Goal: Task Accomplishment & Management: Manage account settings

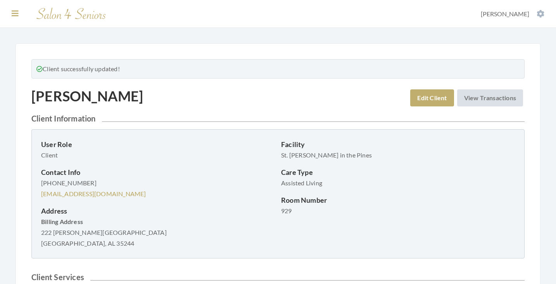
click at [14, 15] on icon at bounding box center [15, 14] width 7 height 8
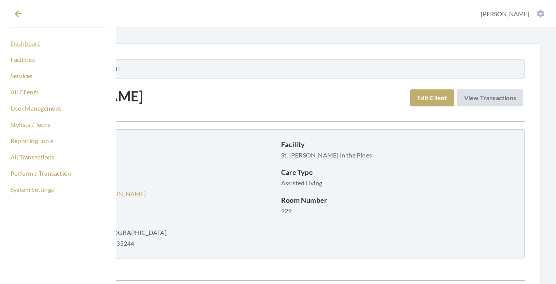
click at [32, 44] on link "Dashboard" at bounding box center [57, 43] width 97 height 13
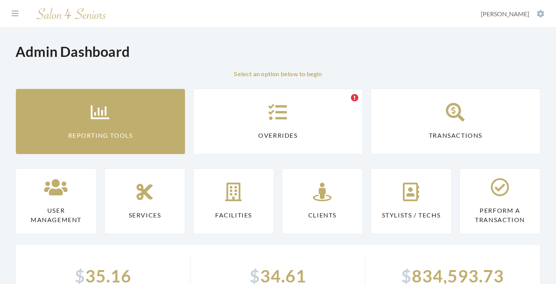
drag, startPoint x: 0, startPoint y: 0, endPoint x: 127, endPoint y: 137, distance: 187.2
click at [139, 123] on link "Reporting Tools" at bounding box center [100, 122] width 170 height 66
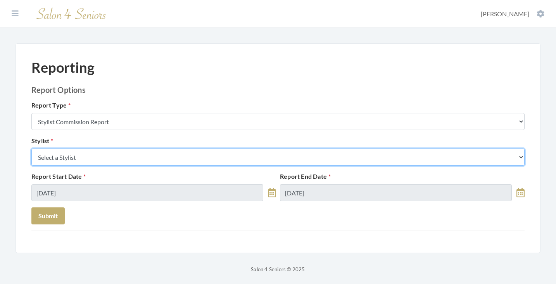
click at [130, 149] on select "Select a Stylist Alaina Krumm Alisha Teasley Anna White Ashley Venable Cassie B…" at bounding box center [277, 157] width 493 height 17
click at [131, 157] on select "Select a Stylist Alaina Krumm Alisha Teasley Anna White Ashley Venable Cassie B…" at bounding box center [277, 157] width 493 height 17
select select "26"
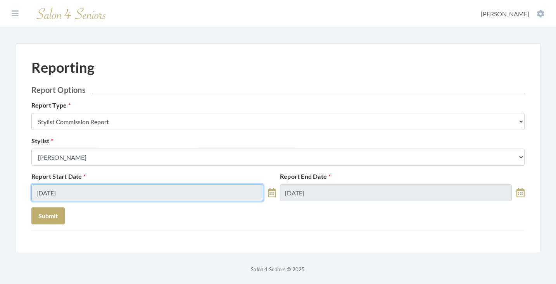
click at [101, 189] on input "10/10/2025" at bounding box center [147, 192] width 232 height 17
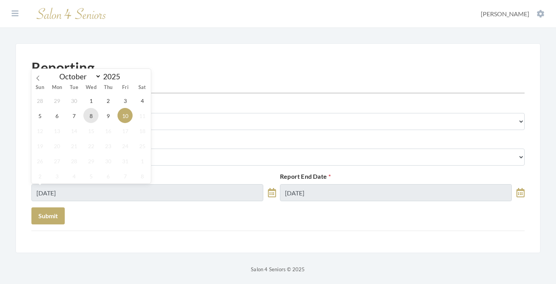
click at [95, 111] on span "8" at bounding box center [90, 115] width 15 height 15
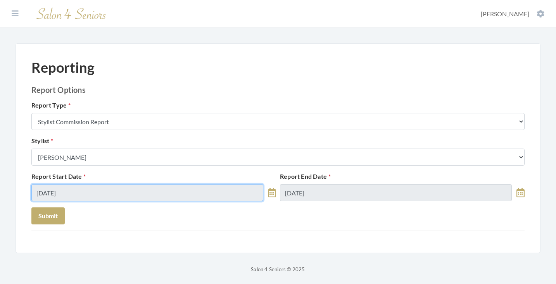
type input "10/08/2025"
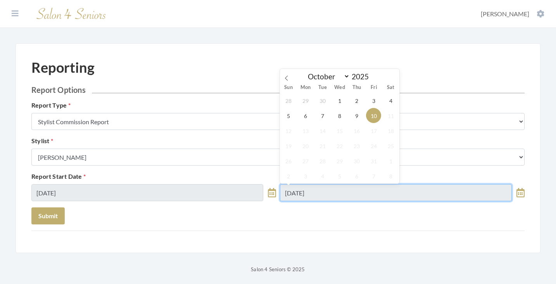
click at [293, 187] on input "10/10/2025" at bounding box center [396, 192] width 232 height 17
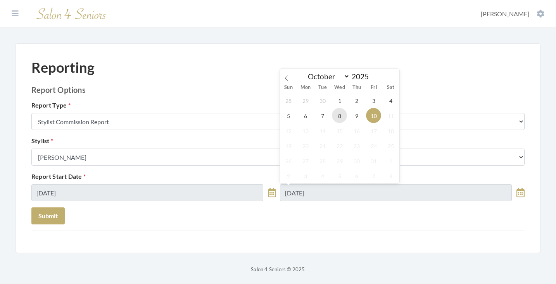
click at [336, 113] on span "8" at bounding box center [339, 115] width 15 height 15
type input "10/08/2025"
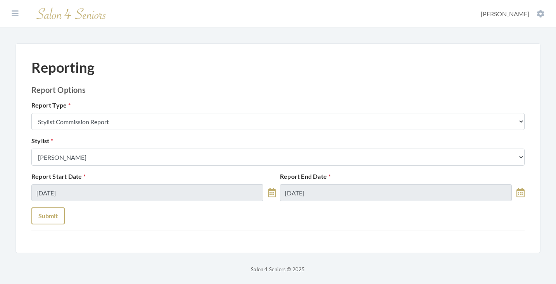
click at [51, 224] on button "Submit" at bounding box center [47, 216] width 33 height 17
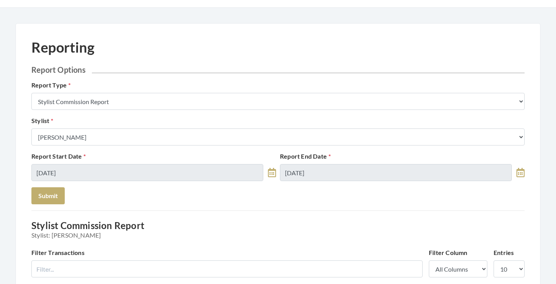
scroll to position [16, 0]
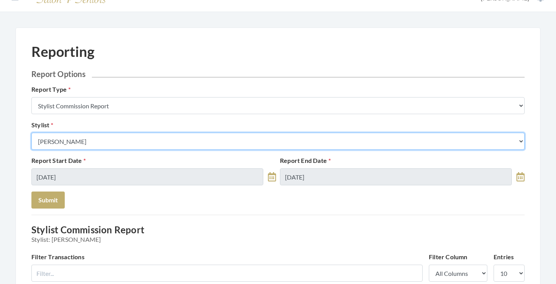
select select "180"
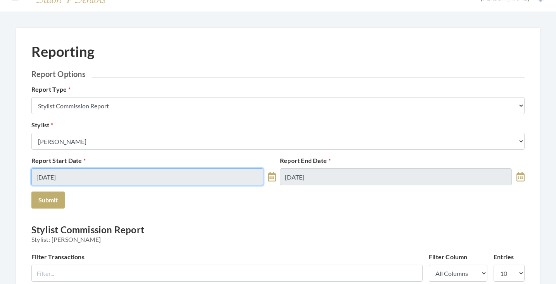
click at [129, 173] on input "10/08/2025" at bounding box center [147, 177] width 232 height 17
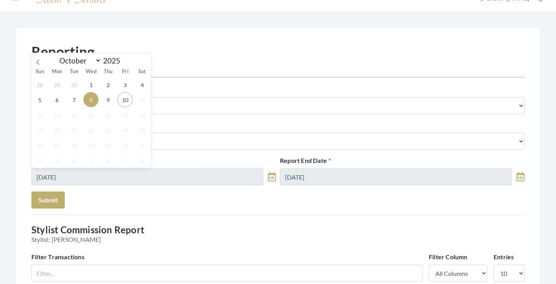
click at [81, 103] on div "28 29 30 1 2 3 4 5 6 7 8 9 10 11 12 13 14 15 16 17 18 19 20 21 22 23 24 25 26 2…" at bounding box center [90, 122] width 119 height 91
click at [76, 101] on span "7" at bounding box center [73, 99] width 15 height 15
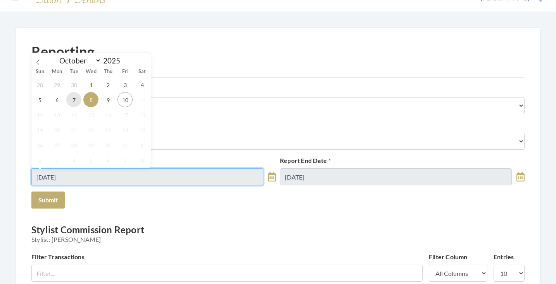
type input "10/07/2025"
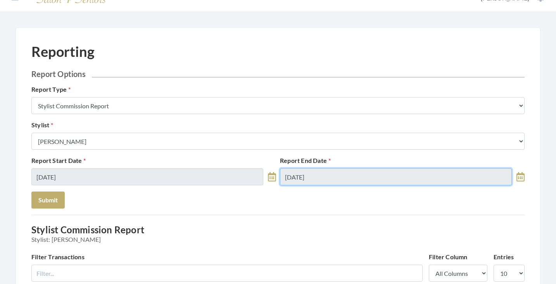
click at [287, 174] on input "10/08/2025" at bounding box center [396, 177] width 232 height 17
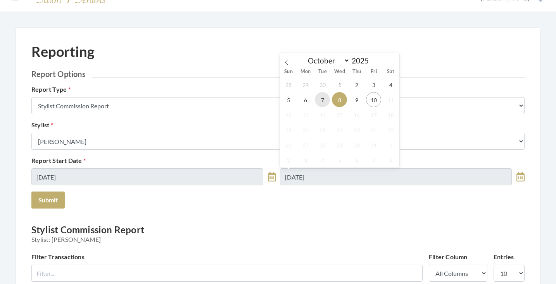
click at [320, 105] on span "7" at bounding box center [322, 99] width 15 height 15
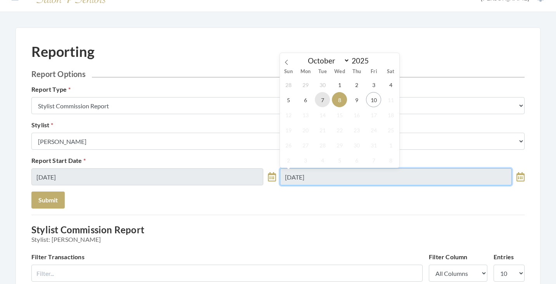
type input "[DATE]"
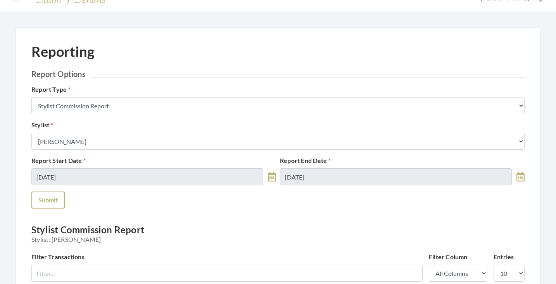
click at [48, 200] on button "Submit" at bounding box center [47, 200] width 33 height 17
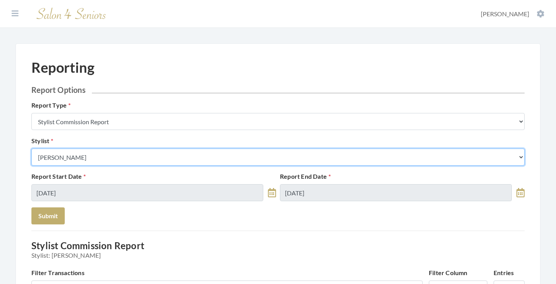
select select "147"
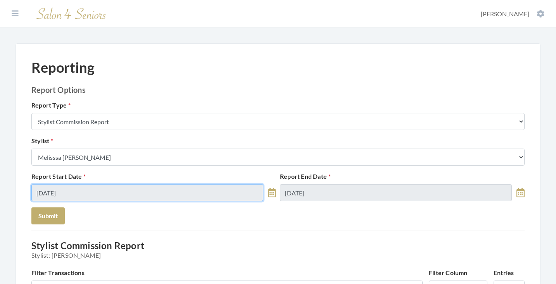
click at [96, 190] on input "10/07/2025" at bounding box center [147, 192] width 232 height 17
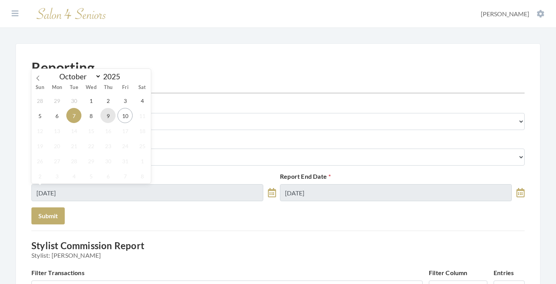
click at [105, 120] on span "9" at bounding box center [107, 115] width 15 height 15
type input "[DATE]"
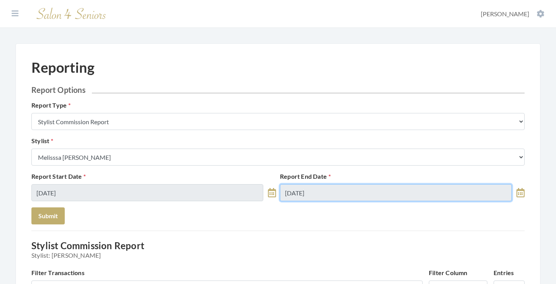
click at [304, 193] on input "10/07/2025" at bounding box center [396, 192] width 232 height 17
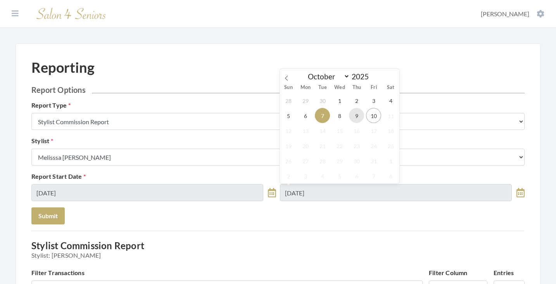
click at [353, 116] on span "9" at bounding box center [356, 115] width 15 height 15
type input "[DATE]"
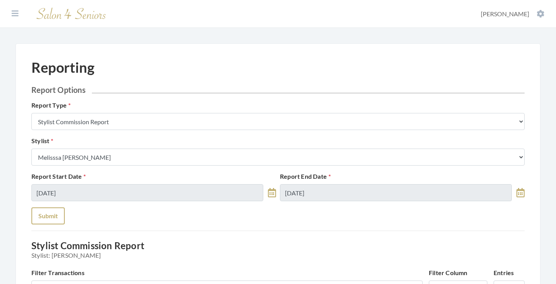
click at [50, 211] on button "Submit" at bounding box center [47, 216] width 33 height 17
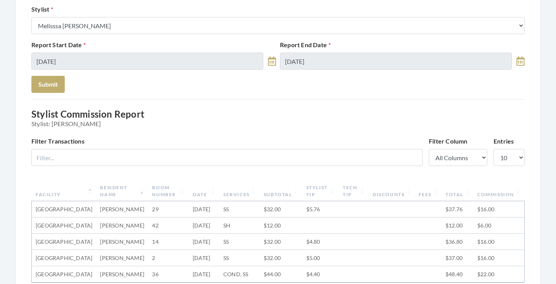
scroll to position [105, 0]
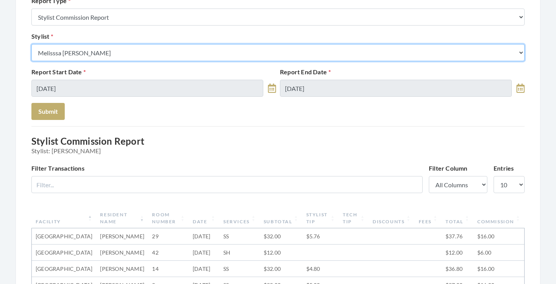
select select "146"
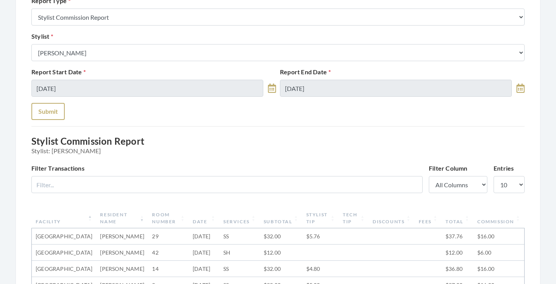
click at [57, 108] on button "Submit" at bounding box center [47, 111] width 33 height 17
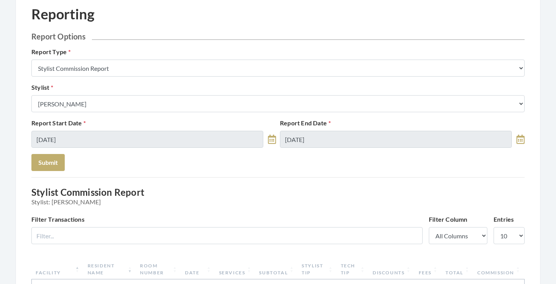
scroll to position [45, 0]
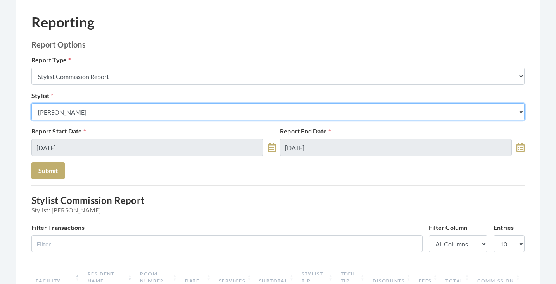
select select "49"
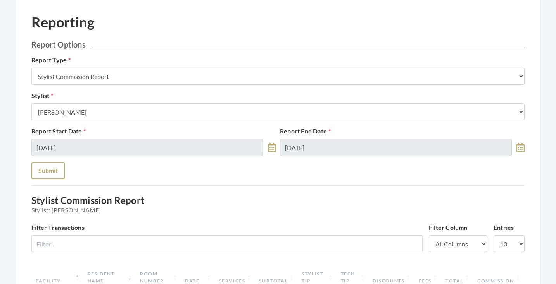
click at [54, 165] on button "Submit" at bounding box center [47, 170] width 33 height 17
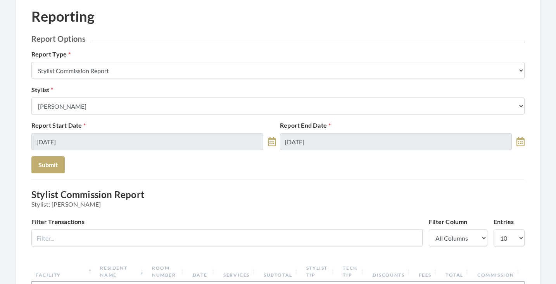
scroll to position [50, 0]
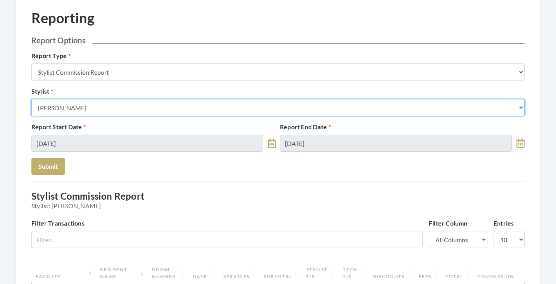
select select "146"
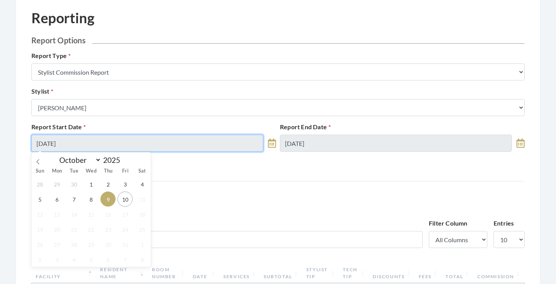
click at [90, 146] on input "[DATE]" at bounding box center [147, 143] width 232 height 17
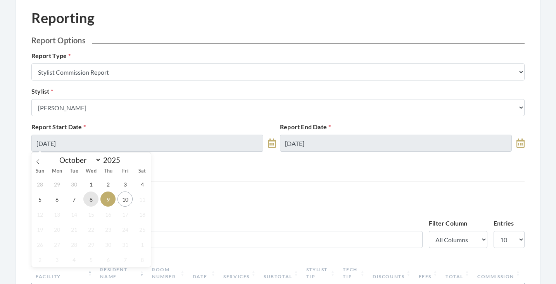
click at [92, 207] on span "8" at bounding box center [90, 199] width 15 height 15
type input "[DATE]"
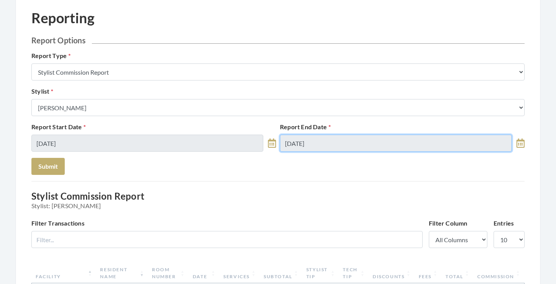
click at [321, 151] on input "[DATE]" at bounding box center [396, 143] width 232 height 17
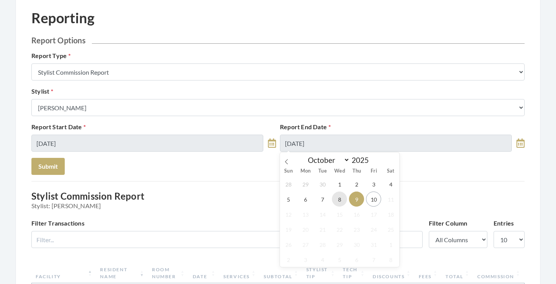
click at [336, 199] on span "8" at bounding box center [339, 199] width 15 height 15
type input "10/08/2025"
click at [67, 164] on form "Report Options Report Type Stylist Commission Report Tech Payroll Report Facili…" at bounding box center [277, 105] width 493 height 139
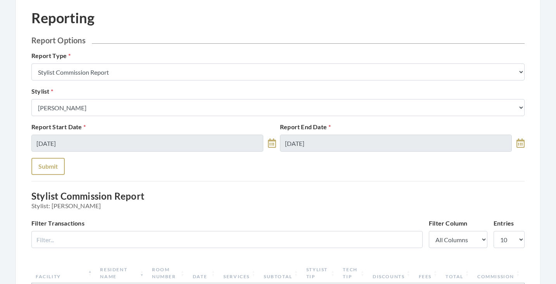
click at [55, 164] on button "Submit" at bounding box center [47, 166] width 33 height 17
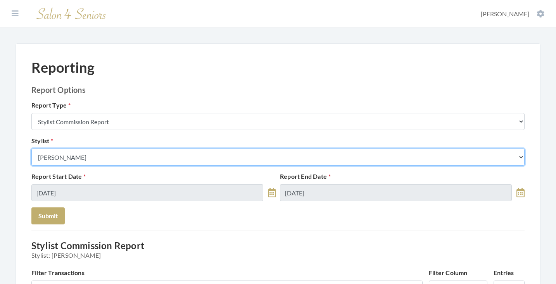
select select "19"
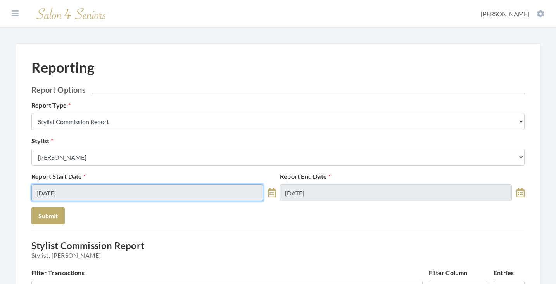
click at [147, 196] on input "10/08/2025" at bounding box center [147, 192] width 232 height 17
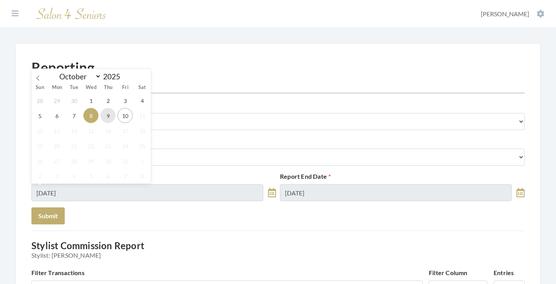
click at [104, 118] on span "9" at bounding box center [107, 115] width 15 height 15
type input "[DATE]"
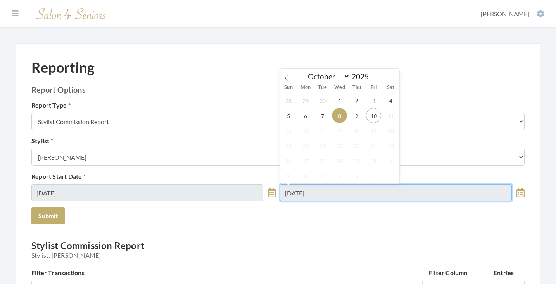
click at [354, 189] on input "10/08/2025" at bounding box center [396, 192] width 232 height 17
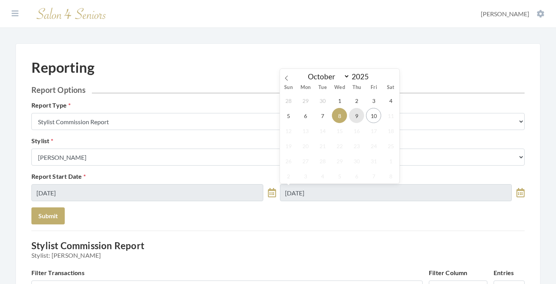
click at [356, 121] on span "9" at bounding box center [356, 115] width 15 height 15
type input "[DATE]"
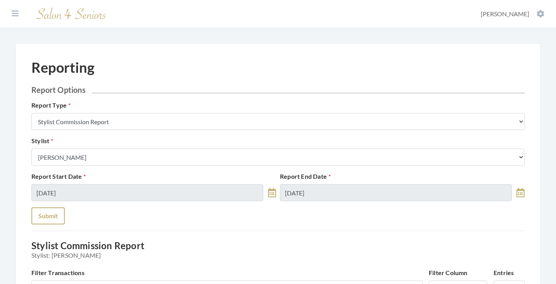
click at [63, 217] on button "Submit" at bounding box center [47, 216] width 33 height 17
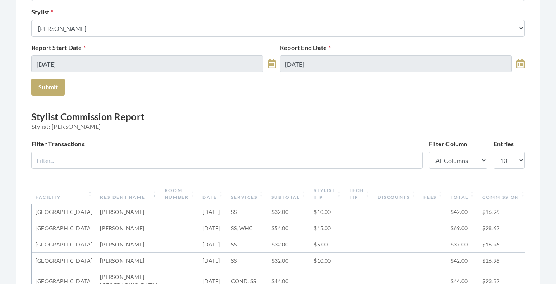
scroll to position [83, 0]
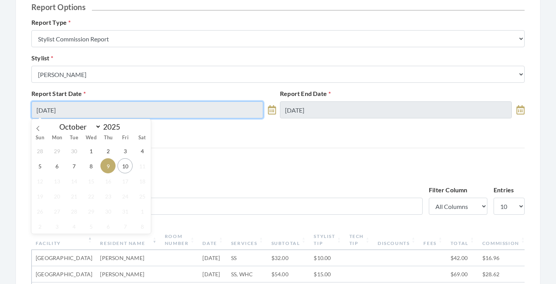
click at [173, 111] on input "[DATE]" at bounding box center [147, 110] width 232 height 17
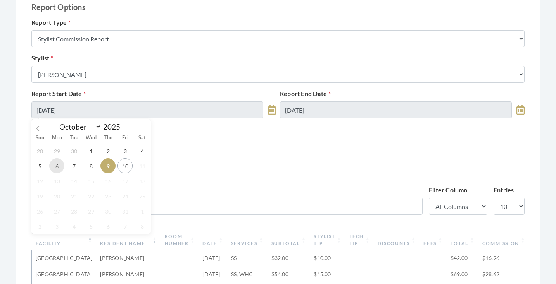
click at [58, 166] on span "6" at bounding box center [56, 165] width 15 height 15
type input "[DATE]"
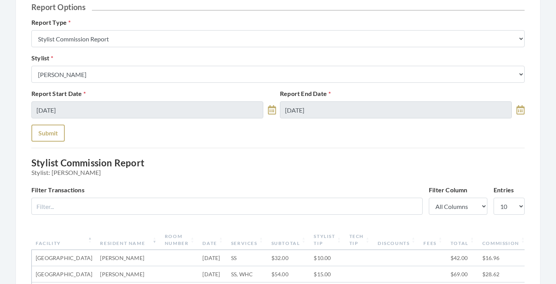
click at [41, 128] on button "Submit" at bounding box center [47, 133] width 33 height 17
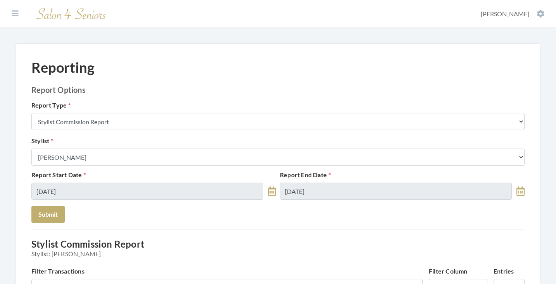
select select "9"
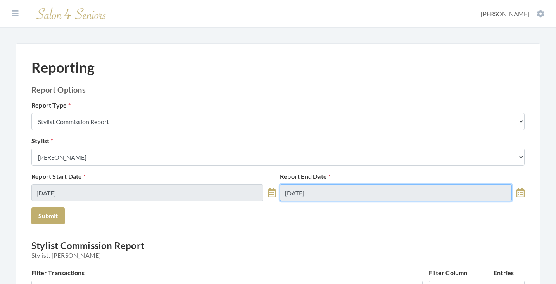
click at [312, 184] on input "[DATE]" at bounding box center [396, 192] width 232 height 17
click at [313, 193] on input "[DATE]" at bounding box center [396, 192] width 232 height 17
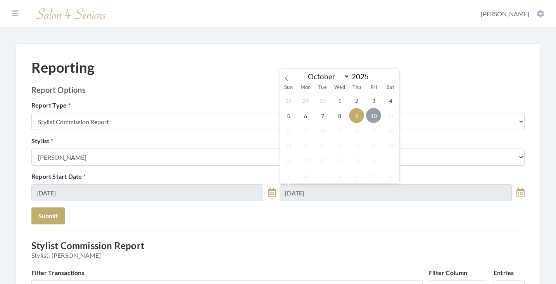
click at [374, 114] on span "10" at bounding box center [373, 115] width 15 height 15
type input "[DATE]"
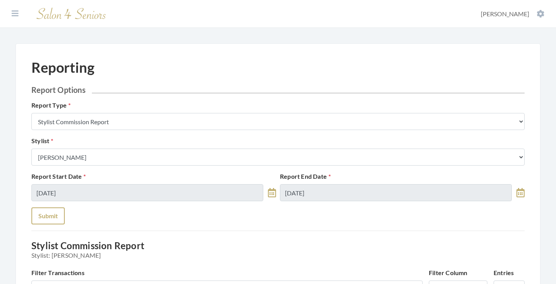
click at [57, 212] on button "Submit" at bounding box center [47, 216] width 33 height 17
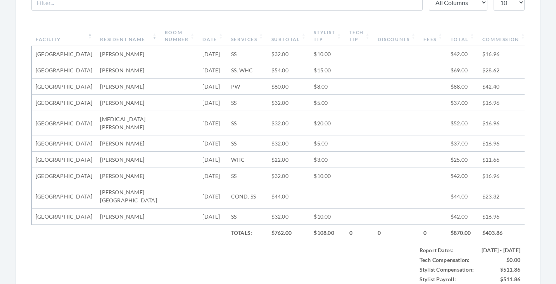
click at [65, 36] on th "Facility" at bounding box center [64, 36] width 64 height 20
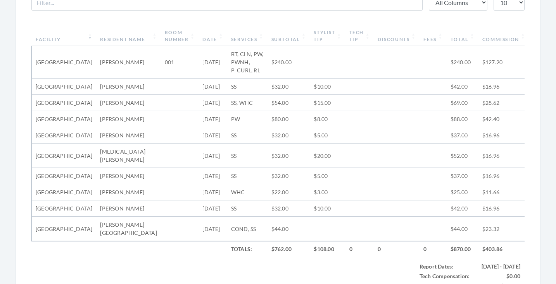
click at [65, 36] on th "Facility" at bounding box center [64, 36] width 64 height 20
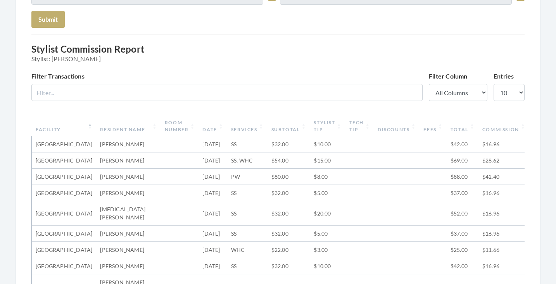
scroll to position [108, 0]
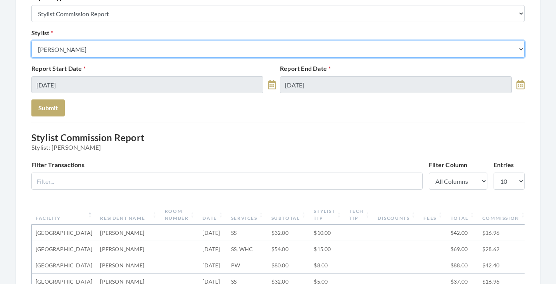
select select "13"
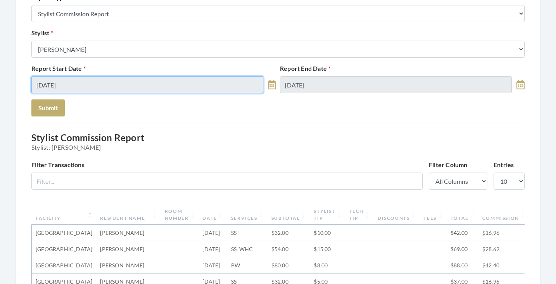
click at [118, 88] on input "10/06/2025" at bounding box center [147, 84] width 232 height 17
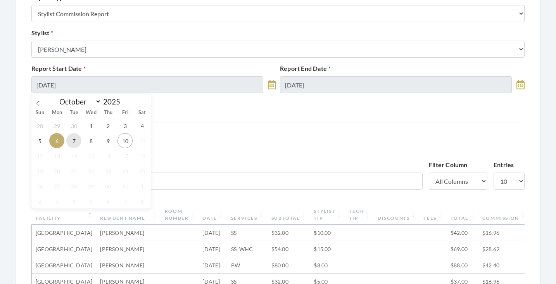
click at [77, 139] on span "7" at bounding box center [73, 140] width 15 height 15
type input "10/07/2025"
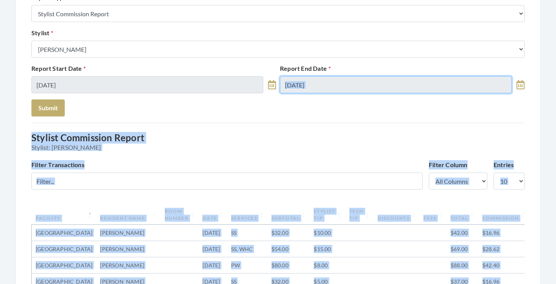
click at [358, 88] on input "10/10/2025" at bounding box center [396, 84] width 232 height 17
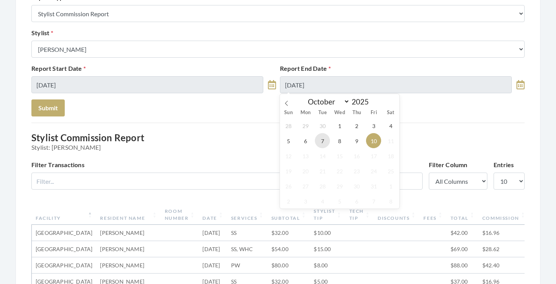
click at [322, 138] on span "7" at bounding box center [322, 140] width 15 height 15
type input "10/07/2025"
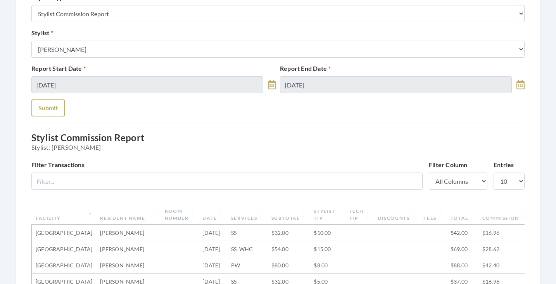
click at [41, 108] on button "Submit" at bounding box center [47, 108] width 33 height 17
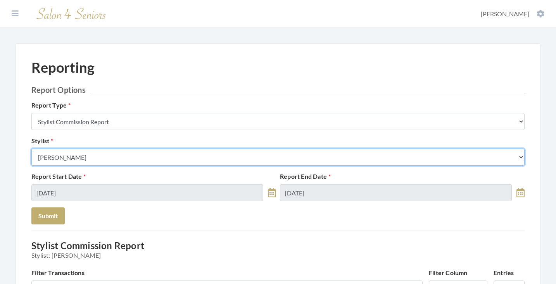
select select "24"
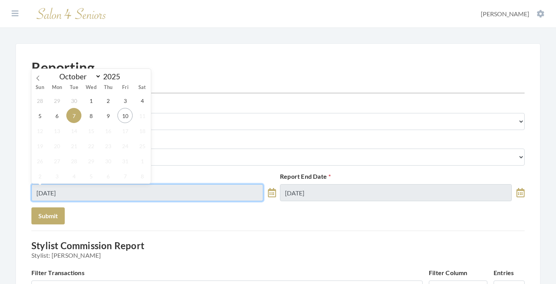
click at [83, 194] on input "10/07/2025" at bounding box center [147, 192] width 232 height 17
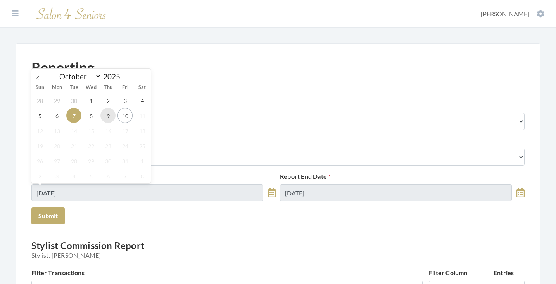
click at [108, 115] on span "9" at bounding box center [107, 115] width 15 height 15
type input "10/09/2025"
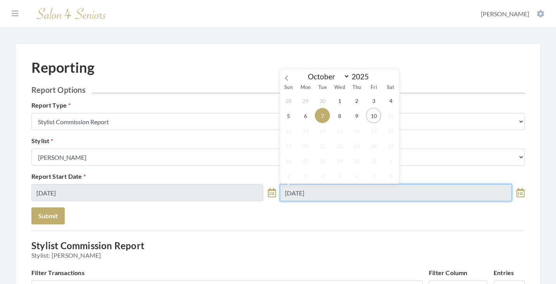
click at [314, 190] on input "10/07/2025" at bounding box center [396, 192] width 232 height 17
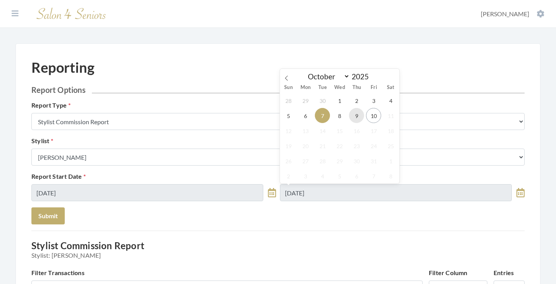
click at [355, 119] on span "9" at bounding box center [356, 115] width 15 height 15
type input "[DATE]"
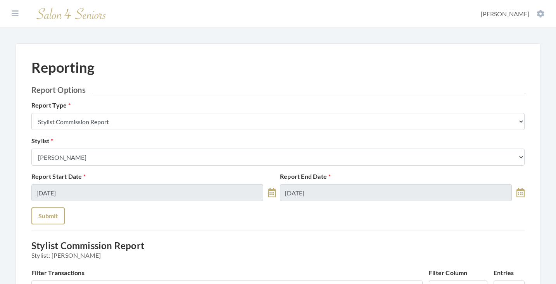
click at [47, 217] on button "Submit" at bounding box center [47, 216] width 33 height 17
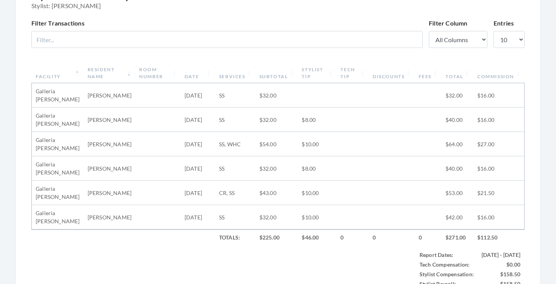
scroll to position [248, 0]
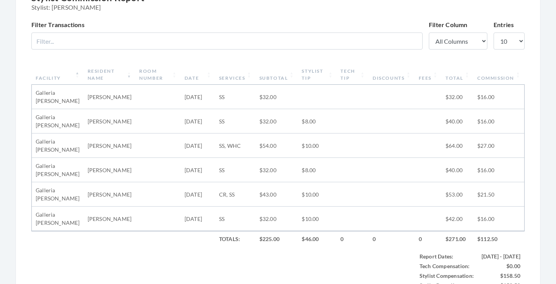
click at [312, 74] on th "Stylist Tip" at bounding box center [317, 75] width 39 height 20
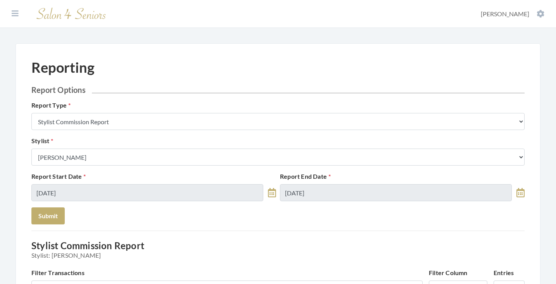
scroll to position [0, 0]
click at [15, 12] on icon at bounding box center [15, 14] width 7 height 8
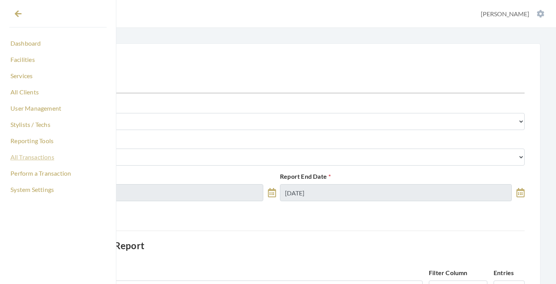
click at [41, 156] on link "All Transactions" at bounding box center [57, 157] width 97 height 13
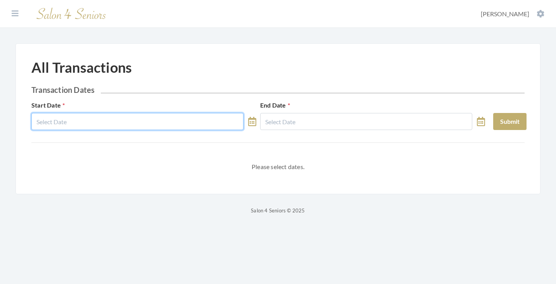
click at [137, 123] on input "text" at bounding box center [137, 121] width 212 height 17
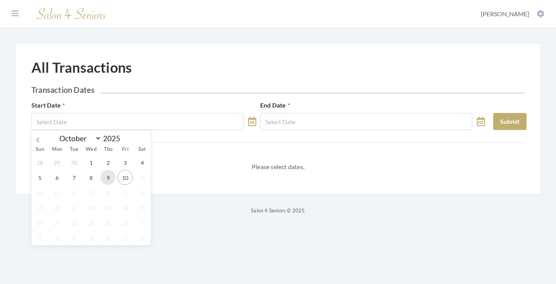
drag, startPoint x: 108, startPoint y: 175, endPoint x: 135, endPoint y: 165, distance: 28.9
click at [108, 175] on span "9" at bounding box center [107, 177] width 15 height 15
type input "[DATE]"
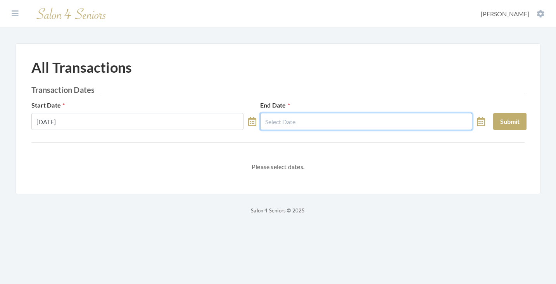
click at [289, 120] on input "text" at bounding box center [366, 121] width 212 height 17
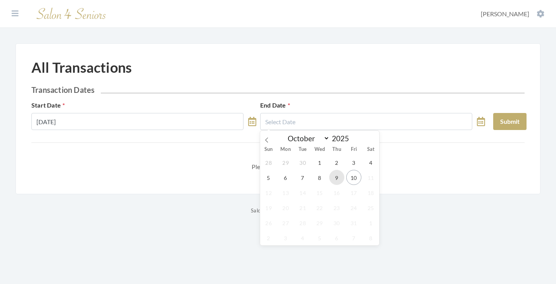
click at [339, 176] on span "9" at bounding box center [336, 177] width 15 height 15
type input "[DATE]"
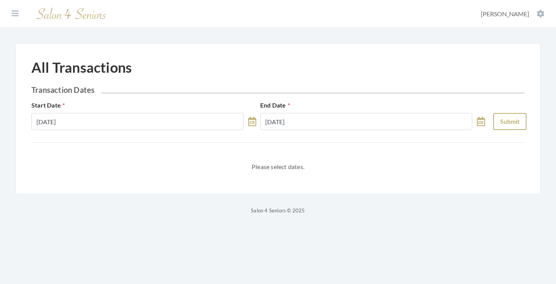
click at [501, 122] on button "Submit" at bounding box center [509, 121] width 33 height 17
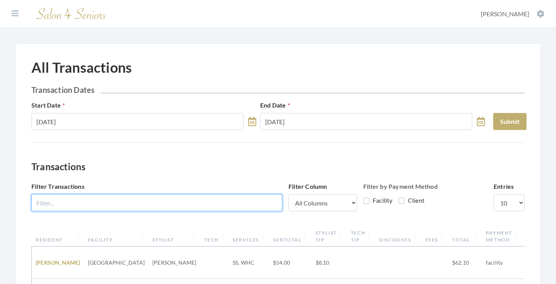
click at [250, 200] on input "Filter Transactions" at bounding box center [156, 202] width 251 height 17
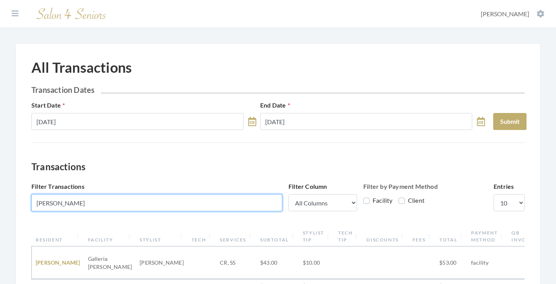
scroll to position [69, 0]
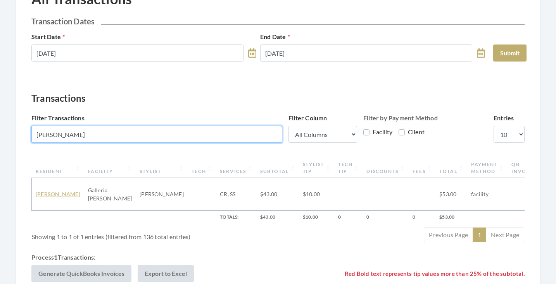
type input "[PERSON_NAME]"
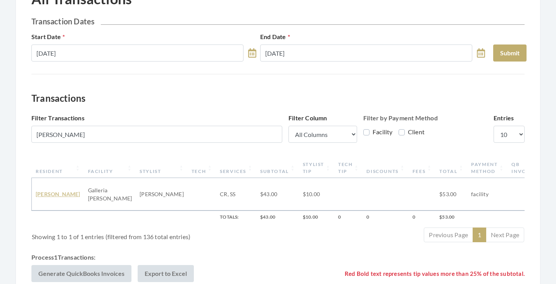
click at [62, 191] on link "[PERSON_NAME]" at bounding box center [58, 194] width 45 height 7
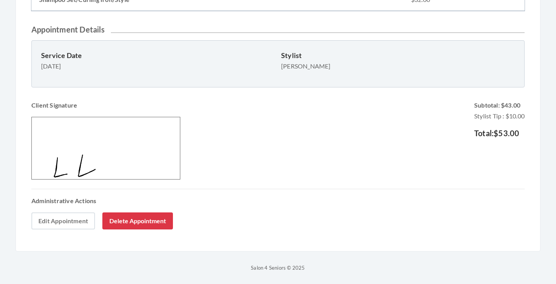
click at [81, 219] on link "Edit Appointment" at bounding box center [63, 221] width 64 height 17
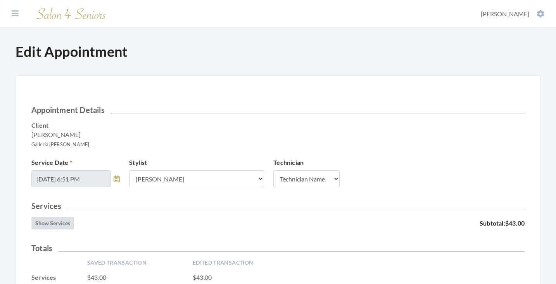
scroll to position [128, 0]
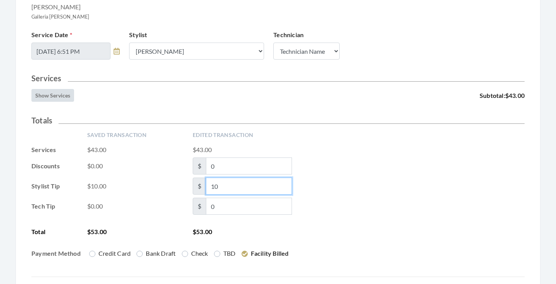
drag, startPoint x: 231, startPoint y: 189, endPoint x: 205, endPoint y: 190, distance: 25.6
click at [205, 189] on span "$ 10" at bounding box center [242, 186] width 99 height 17
type input "8"
click at [365, 229] on div "Total $53.00 $53.00" at bounding box center [277, 231] width 493 height 9
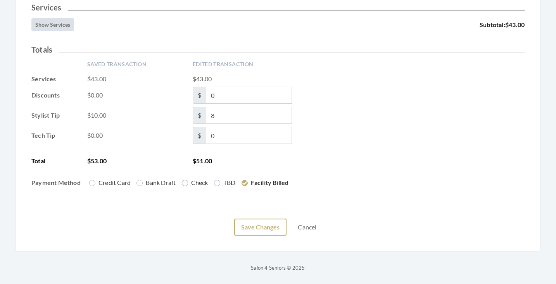
scroll to position [199, 0]
click at [264, 230] on button "Save Changes" at bounding box center [260, 227] width 52 height 17
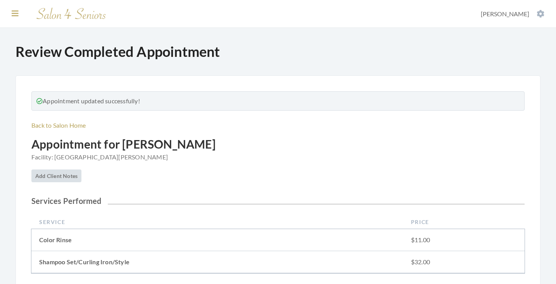
click at [14, 13] on icon at bounding box center [15, 14] width 7 height 8
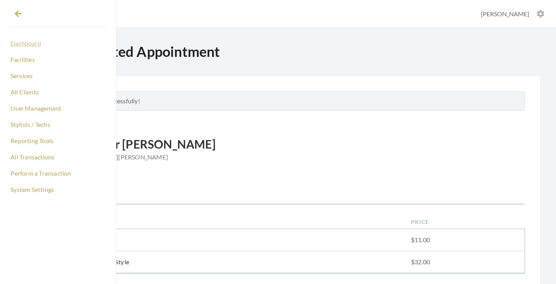
click at [26, 45] on link "Dashboard" at bounding box center [57, 43] width 97 height 13
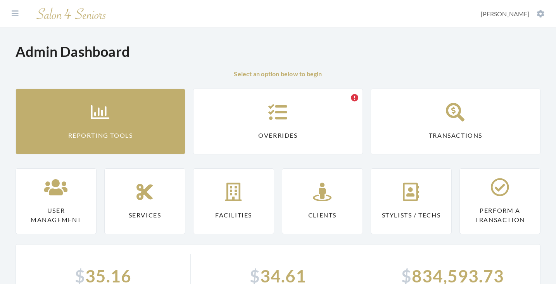
drag, startPoint x: 72, startPoint y: 109, endPoint x: 163, endPoint y: 145, distance: 98.8
click at [72, 109] on link "Reporting Tools" at bounding box center [100, 122] width 170 height 66
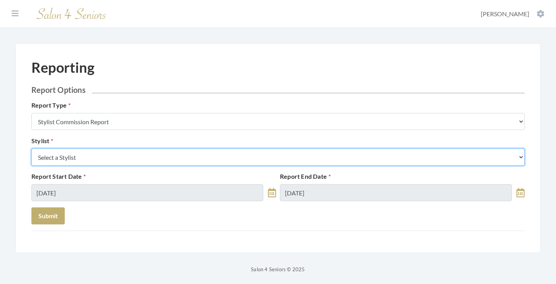
click at [144, 152] on select "Select a Stylist [PERSON_NAME] [PERSON_NAME] [PERSON_NAME] [PERSON_NAME] [PERSO…" at bounding box center [277, 157] width 493 height 17
select select "24"
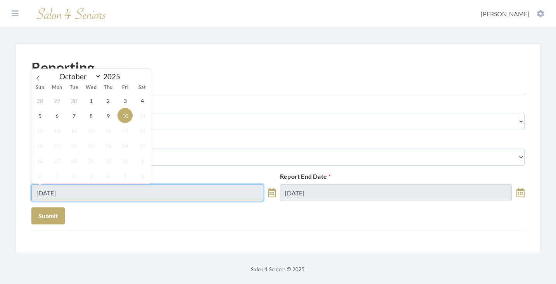
click at [119, 194] on input "[DATE]" at bounding box center [147, 192] width 232 height 17
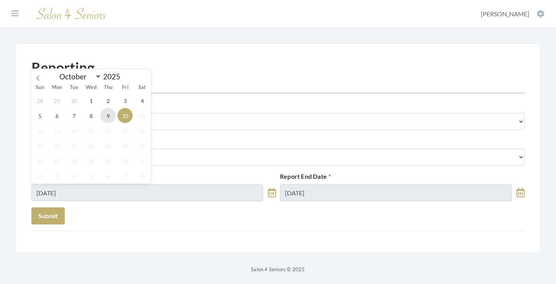
click at [107, 117] on span "9" at bounding box center [107, 115] width 15 height 15
type input "[DATE]"
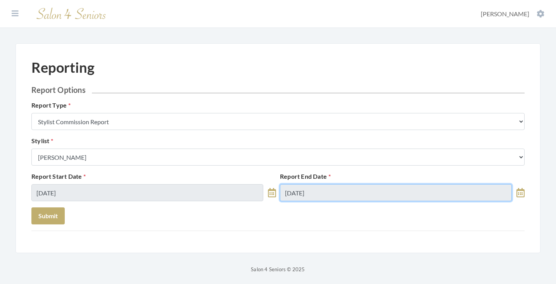
click at [316, 192] on input "[DATE]" at bounding box center [396, 192] width 232 height 17
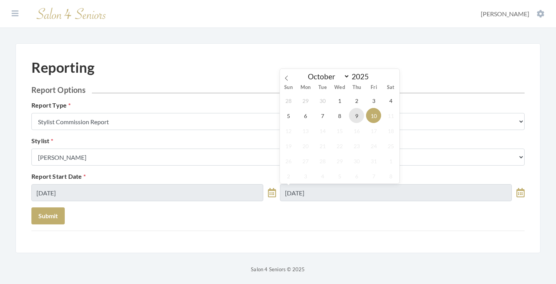
click at [356, 116] on span "9" at bounding box center [356, 115] width 15 height 15
type input "[DATE]"
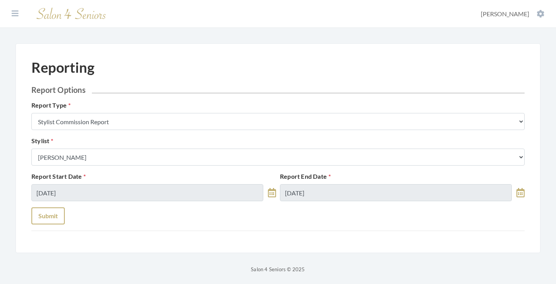
click at [50, 210] on button "Submit" at bounding box center [47, 216] width 33 height 17
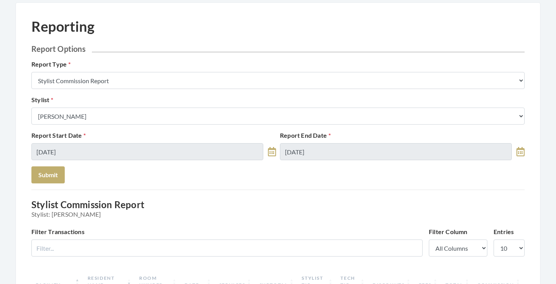
scroll to position [25, 0]
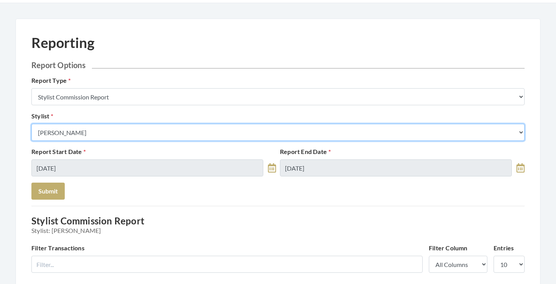
select select "13"
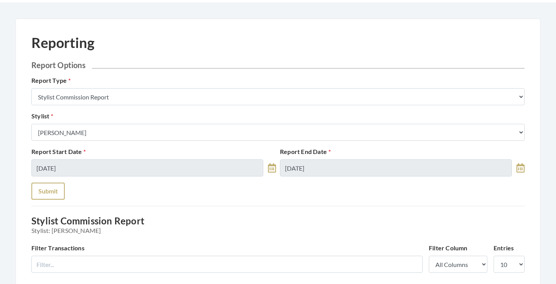
click at [58, 194] on button "Submit" at bounding box center [47, 191] width 33 height 17
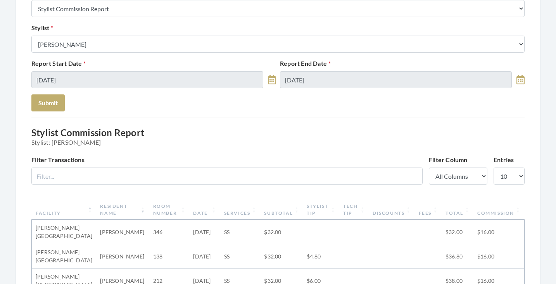
scroll to position [112, 0]
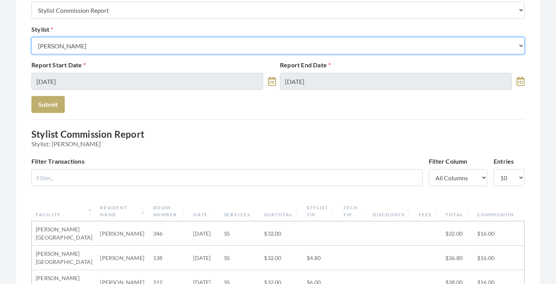
select select "44"
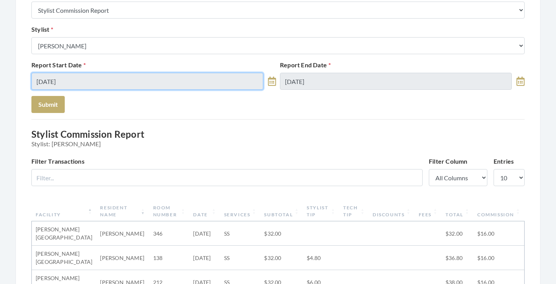
click at [122, 81] on input "[DATE]" at bounding box center [147, 81] width 232 height 17
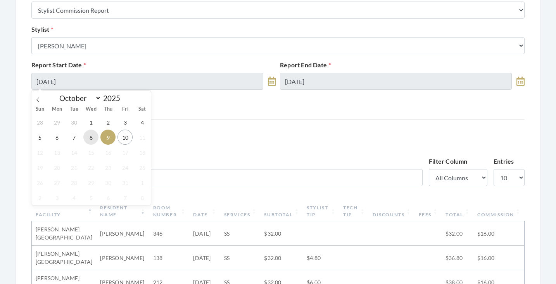
click at [91, 138] on span "8" at bounding box center [90, 137] width 15 height 15
type input "[DATE]"
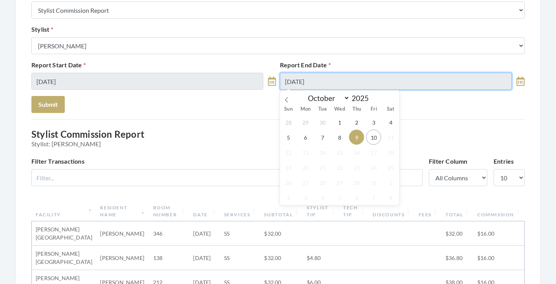
click at [326, 84] on input "[DATE]" at bounding box center [396, 81] width 232 height 17
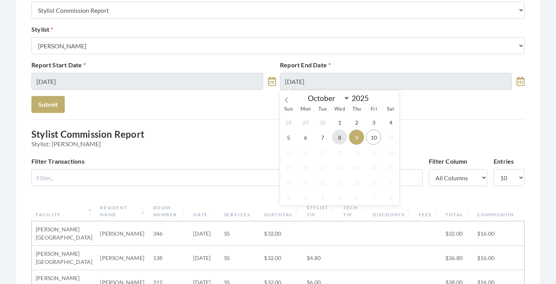
click at [338, 145] on span "8" at bounding box center [339, 137] width 15 height 15
type input "[DATE]"
click at [55, 95] on div "Report Start Date 10/08/2025 Report End Date 10/08/2025" at bounding box center [277, 78] width 497 height 36
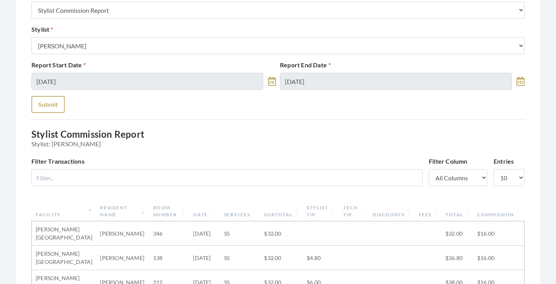
click at [55, 102] on button "Submit" at bounding box center [47, 104] width 33 height 17
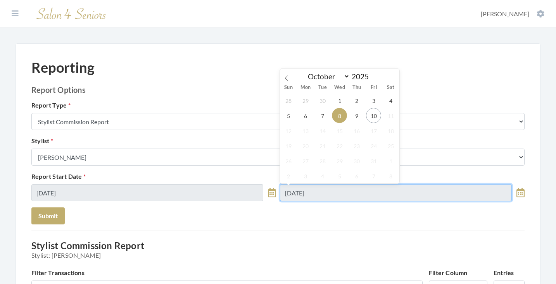
click at [326, 193] on input "[DATE]" at bounding box center [396, 192] width 232 height 17
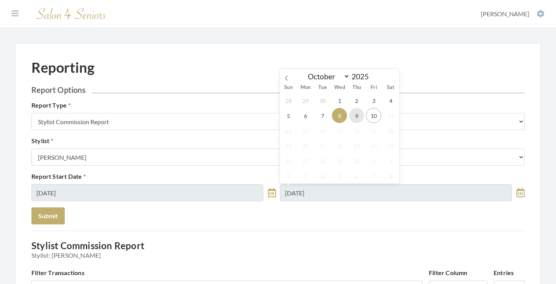
click at [356, 114] on span "9" at bounding box center [356, 115] width 15 height 15
type input "[DATE]"
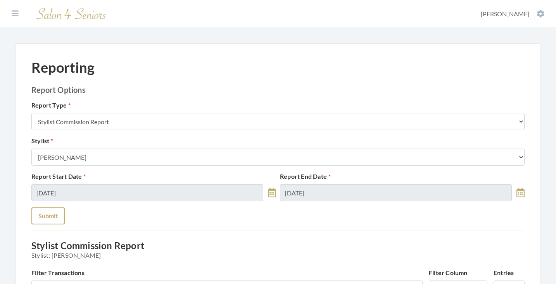
click at [54, 213] on button "Submit" at bounding box center [47, 216] width 33 height 17
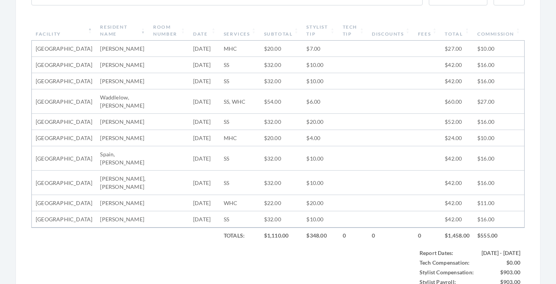
scroll to position [289, 0]
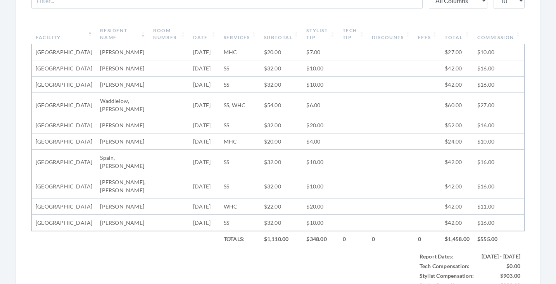
click at [107, 33] on th "Resident Name" at bounding box center [122, 34] width 53 height 20
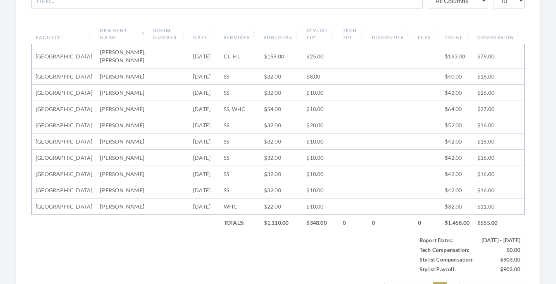
click at [107, 33] on th "Resident Name" at bounding box center [122, 34] width 53 height 20
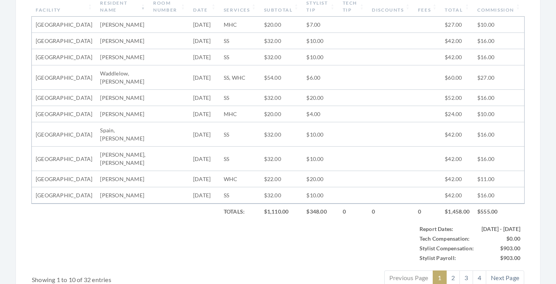
scroll to position [299, 0]
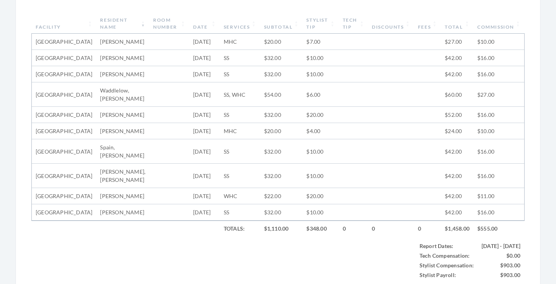
click at [112, 26] on th "Resident Name" at bounding box center [122, 24] width 53 height 20
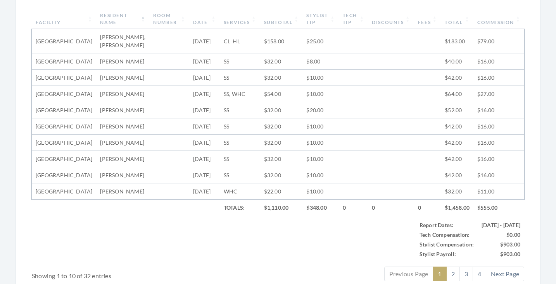
scroll to position [302, 0]
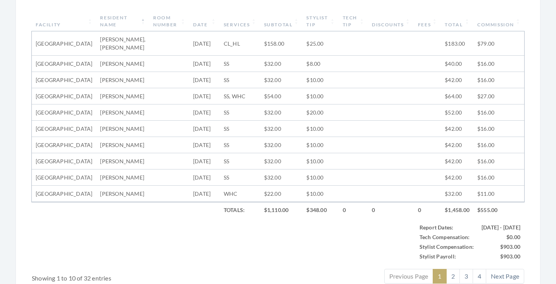
click at [110, 24] on th "Resident Name" at bounding box center [122, 21] width 53 height 20
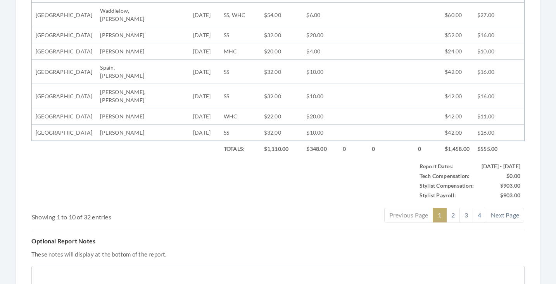
scroll to position [381, 0]
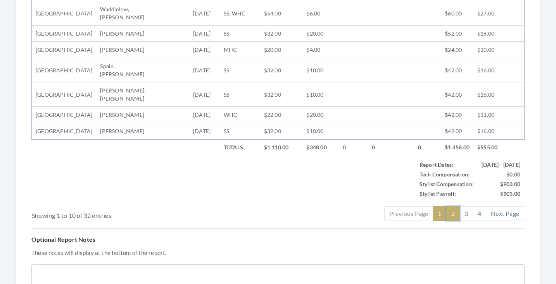
click at [452, 221] on link "2" at bounding box center [453, 213] width 14 height 15
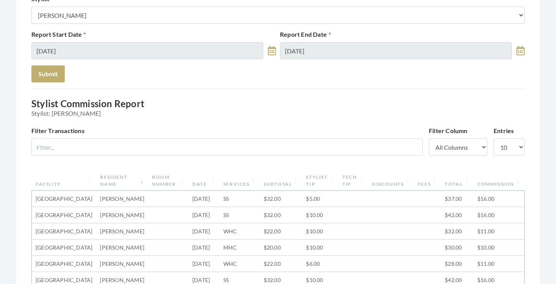
scroll to position [156, 0]
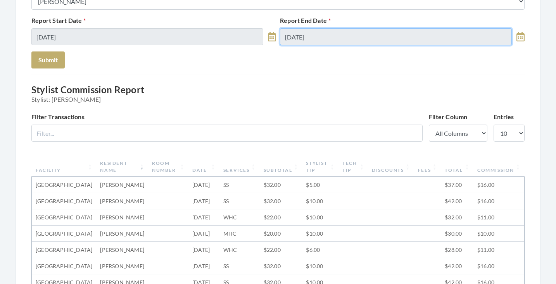
click at [313, 37] on input "[DATE]" at bounding box center [396, 36] width 232 height 17
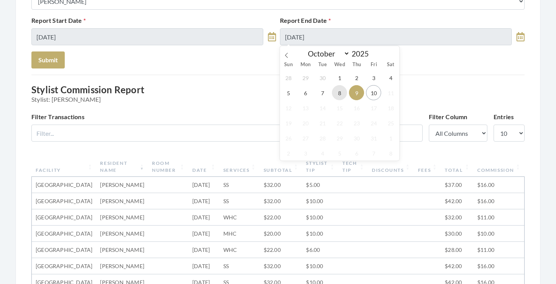
click at [339, 94] on span "8" at bounding box center [339, 92] width 15 height 15
type input "[DATE]"
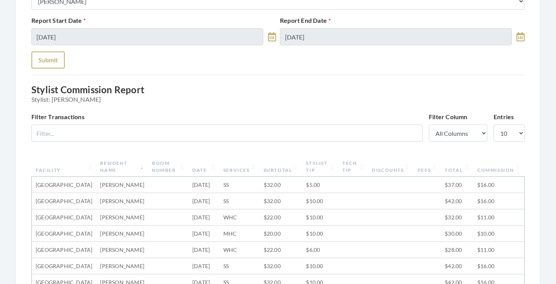
click at [41, 62] on button "Submit" at bounding box center [47, 60] width 33 height 17
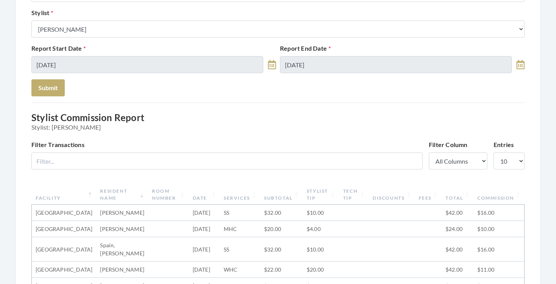
scroll to position [126, 0]
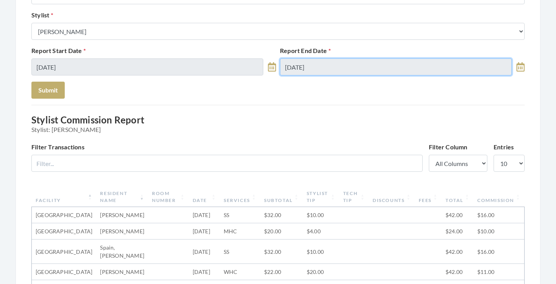
click at [323, 72] on body "Dashboard Facilities Services All Clients User Management Stylists / Techs Repo…" at bounding box center [278, 265] width 556 height 783
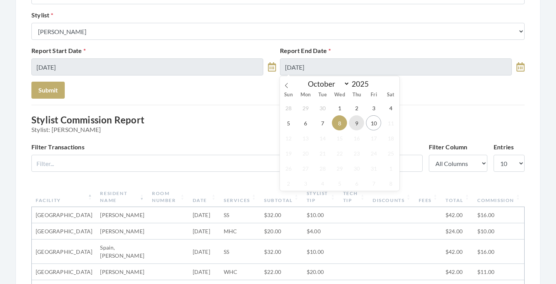
click at [354, 122] on span "9" at bounding box center [356, 122] width 15 height 15
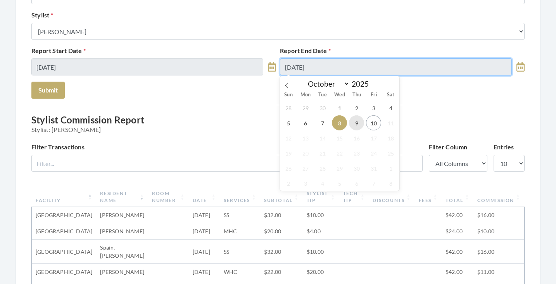
type input "[DATE]"
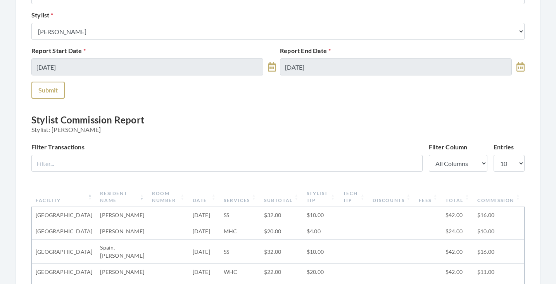
click at [34, 89] on button "Submit" at bounding box center [47, 90] width 33 height 17
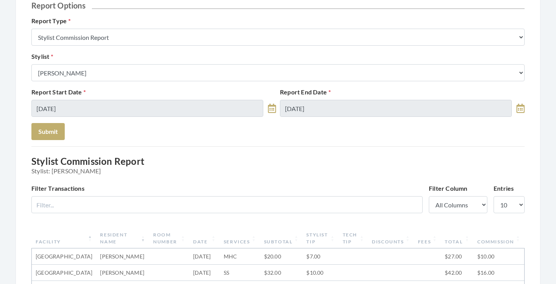
scroll to position [18, 0]
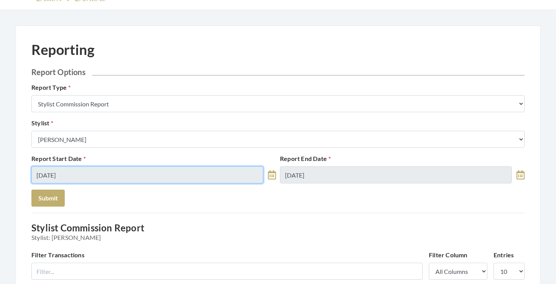
click at [206, 176] on input "[DATE]" at bounding box center [147, 175] width 232 height 17
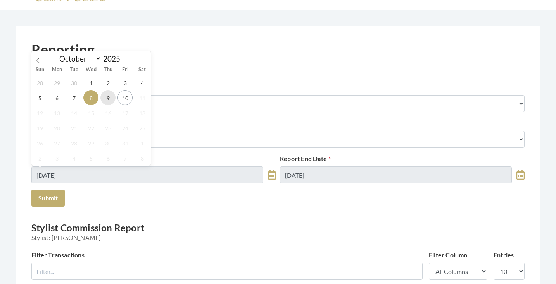
click at [111, 99] on span "9" at bounding box center [107, 97] width 15 height 15
type input "[DATE]"
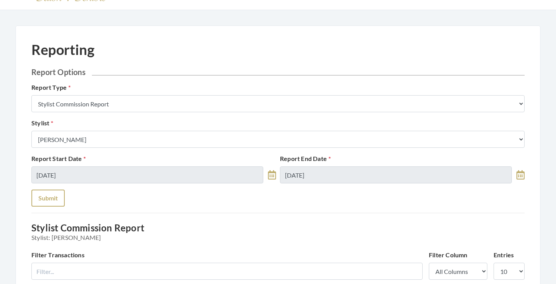
click at [58, 199] on button "Submit" at bounding box center [47, 198] width 33 height 17
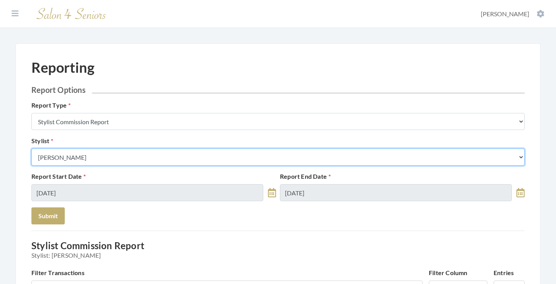
select select "170"
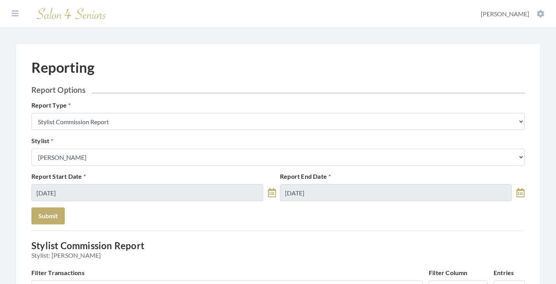
click at [96, 184] on div "Report Start Date [DATE]" at bounding box center [153, 186] width 248 height 29
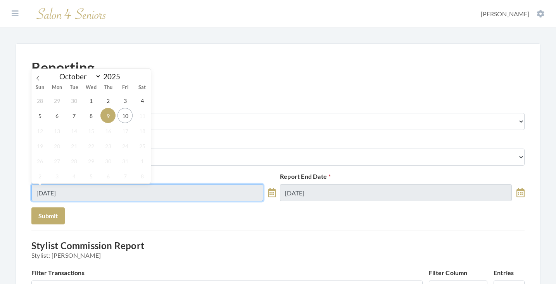
click at [95, 189] on input "[DATE]" at bounding box center [147, 192] width 232 height 17
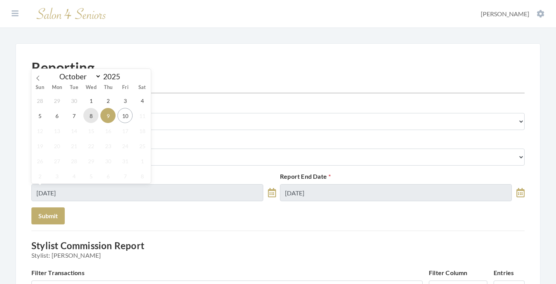
click at [93, 117] on span "8" at bounding box center [90, 115] width 15 height 15
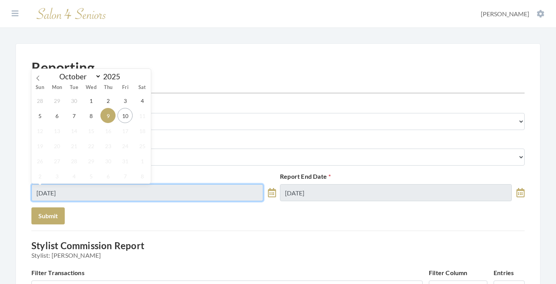
type input "[DATE]"
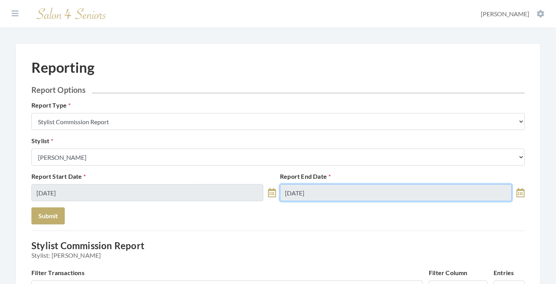
click at [296, 189] on input "[DATE]" at bounding box center [396, 192] width 232 height 17
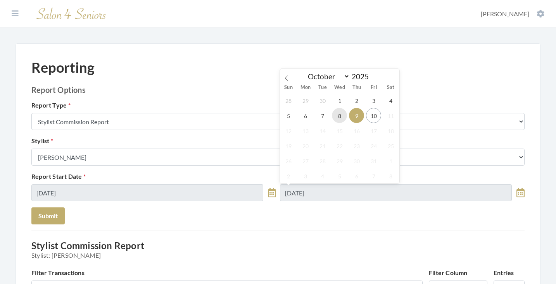
click at [341, 116] on span "8" at bounding box center [339, 115] width 15 height 15
type input "[DATE]"
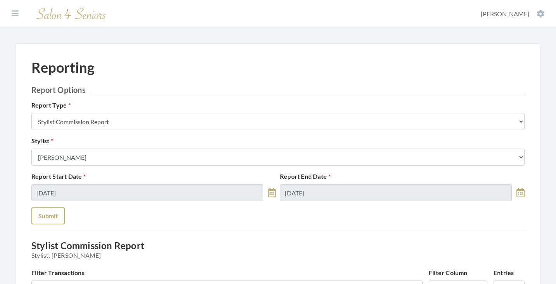
click at [46, 218] on button "Submit" at bounding box center [47, 216] width 33 height 17
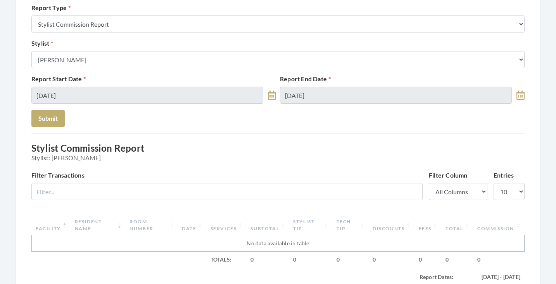
scroll to position [97, 0]
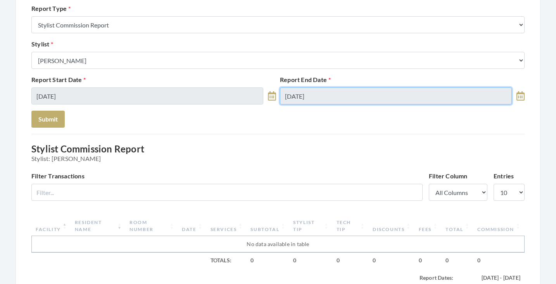
click at [297, 98] on input "[DATE]" at bounding box center [396, 96] width 232 height 17
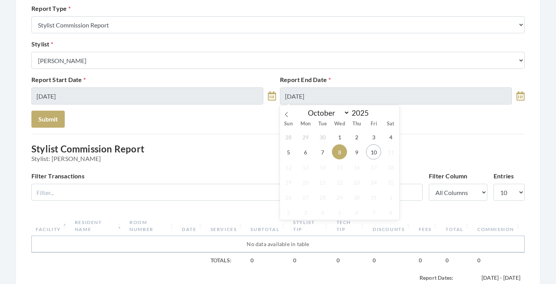
click at [360, 144] on div "28 29 30 1 2 3 4 5 6 7 8 9 10 11 12 13 14 15 16 17 18 19 20 21 22 23 24 25 26 2…" at bounding box center [339, 174] width 119 height 91
click at [357, 150] on span "9" at bounding box center [356, 152] width 15 height 15
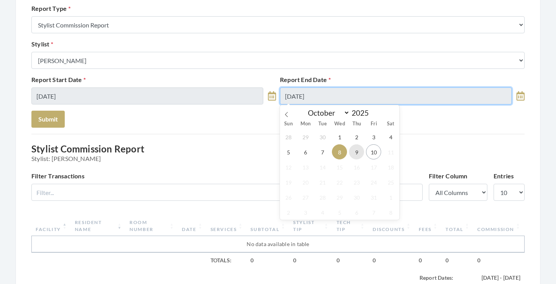
type input "[DATE]"
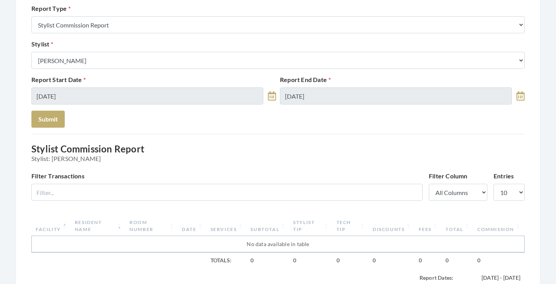
click at [65, 120] on form "Report Options Report Type Stylist Commission Report Tech Payroll Report Facili…" at bounding box center [277, 57] width 493 height 139
click at [57, 120] on button "Submit" at bounding box center [47, 119] width 33 height 17
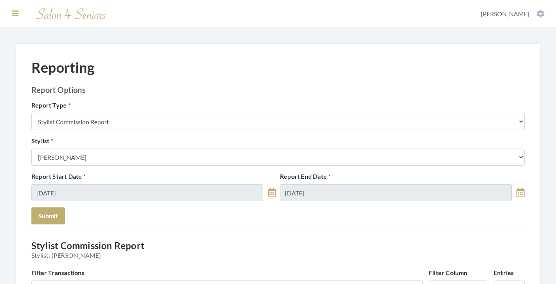
click at [17, 16] on icon at bounding box center [15, 14] width 7 height 8
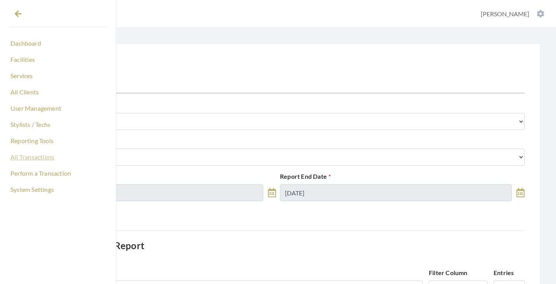
click at [36, 158] on link "All Transactions" at bounding box center [57, 157] width 97 height 13
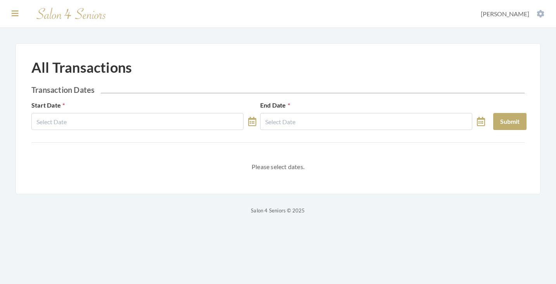
click at [15, 13] on icon at bounding box center [15, 14] width 7 height 8
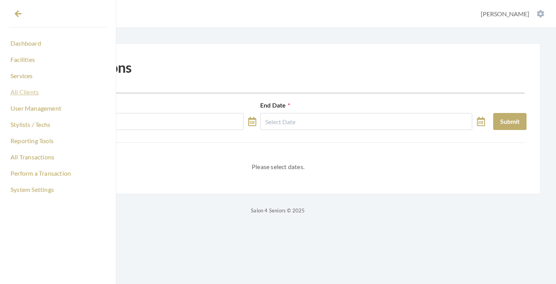
click at [28, 91] on link "All Clients" at bounding box center [57, 92] width 97 height 13
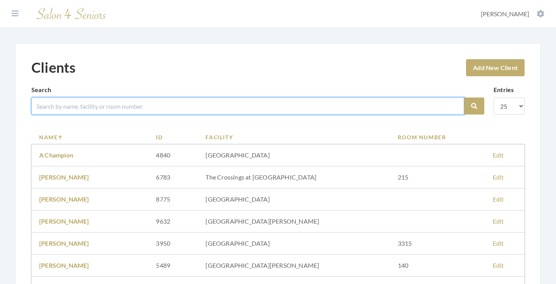
click at [125, 107] on input "search" at bounding box center [247, 106] width 432 height 17
type input "ellen"
click at [474, 106] on button "Search" at bounding box center [474, 106] width 20 height 17
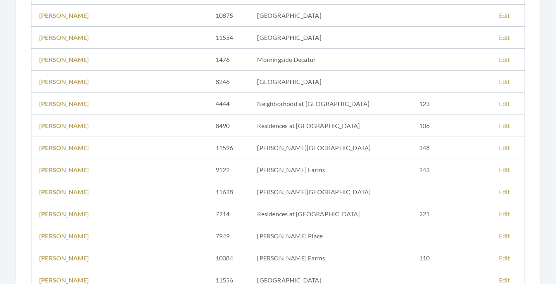
scroll to position [161, 0]
click at [69, 106] on link "Ellen Carrol" at bounding box center [64, 104] width 50 height 7
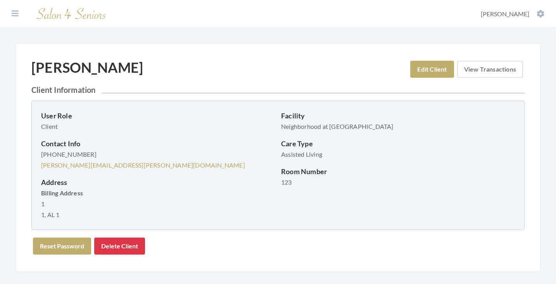
click at [474, 68] on link "View Transactions" at bounding box center [490, 69] width 66 height 17
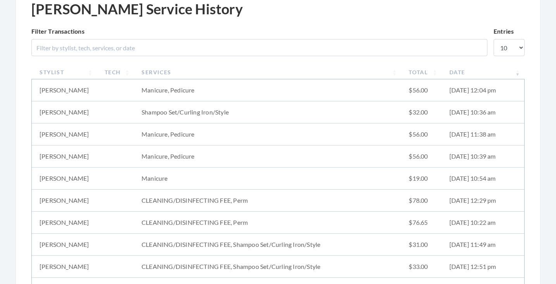
scroll to position [63, 0]
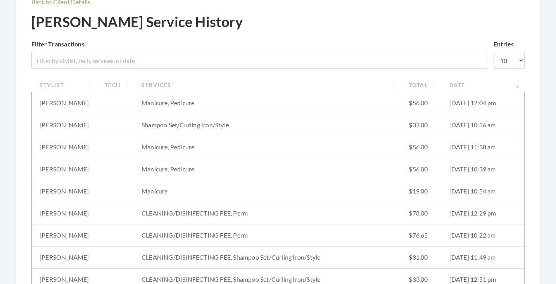
click at [85, 85] on th "Stylist" at bounding box center [64, 85] width 65 height 14
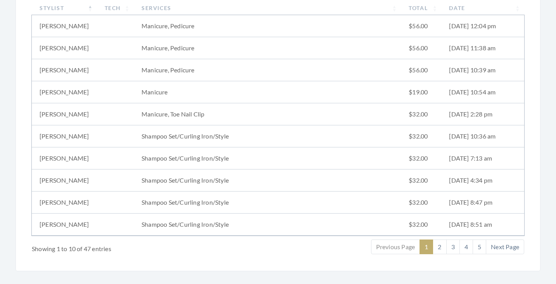
scroll to position [135, 0]
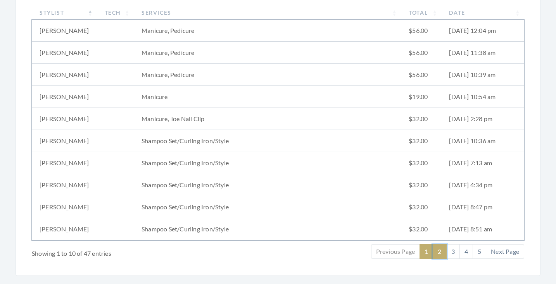
click at [436, 251] on link "2" at bounding box center [439, 251] width 14 height 15
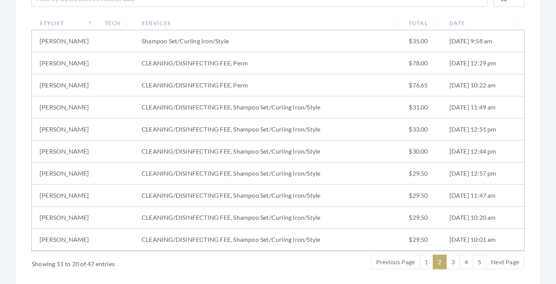
scroll to position [122, 0]
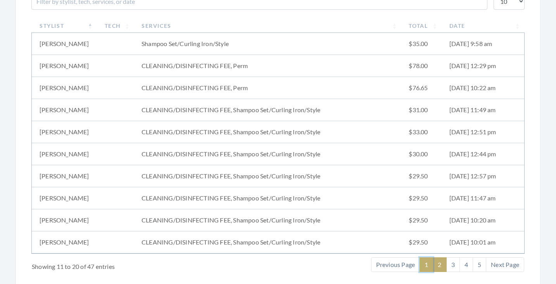
click at [425, 263] on link "1" at bounding box center [426, 265] width 14 height 15
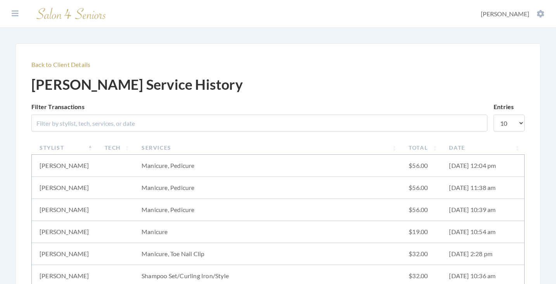
scroll to position [0, 0]
click at [18, 14] on icon at bounding box center [15, 14] width 7 height 8
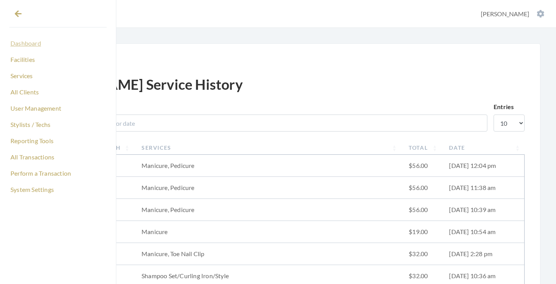
click at [25, 39] on link "Dashboard" at bounding box center [57, 43] width 97 height 13
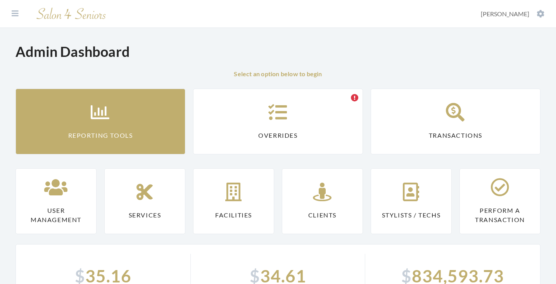
click at [52, 113] on link "Reporting Tools" at bounding box center [100, 122] width 170 height 66
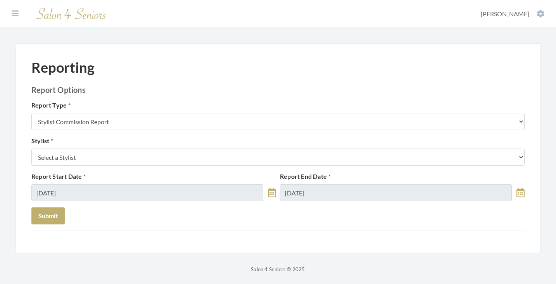
click at [104, 158] on select "Select a Stylist Alaina Krumm Alisha Teasley Anna White Ashley Venable Cassie B…" at bounding box center [277, 157] width 493 height 17
select select "170"
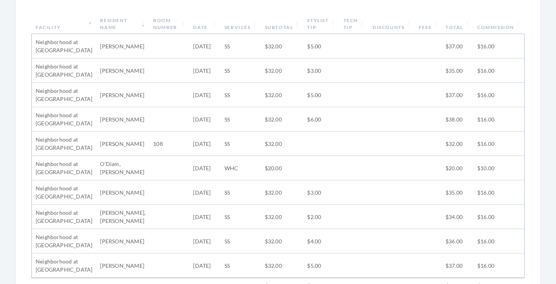
scroll to position [297, 0]
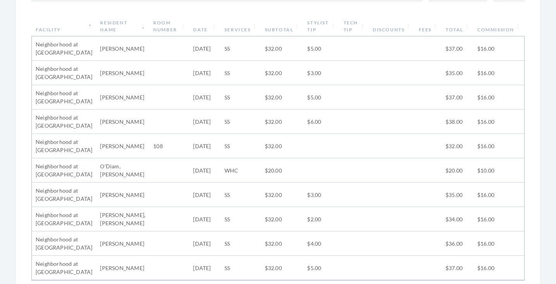
click at [276, 31] on th "Subtotal" at bounding box center [282, 26] width 43 height 20
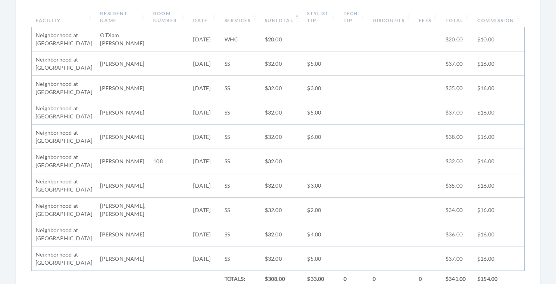
scroll to position [310, 0]
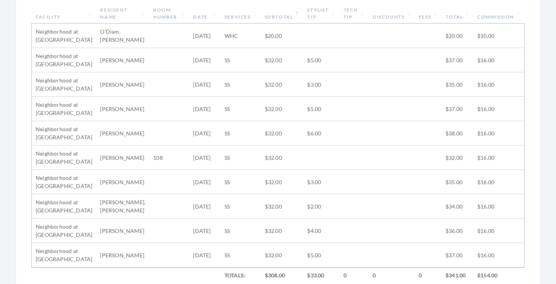
click at [274, 18] on th "Subtotal" at bounding box center [282, 13] width 43 height 20
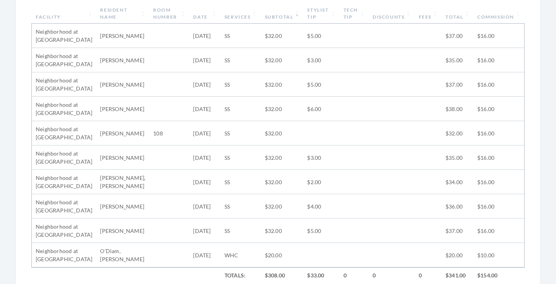
click at [274, 18] on th "Subtotal" at bounding box center [282, 13] width 43 height 20
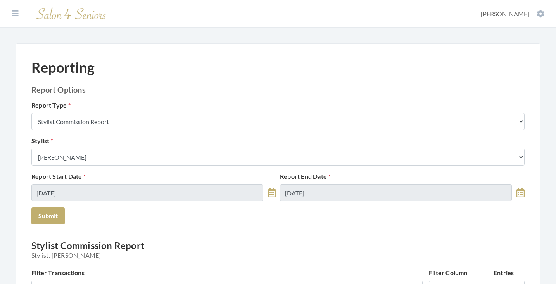
scroll to position [0, 0]
click at [14, 15] on icon at bounding box center [15, 14] width 7 height 8
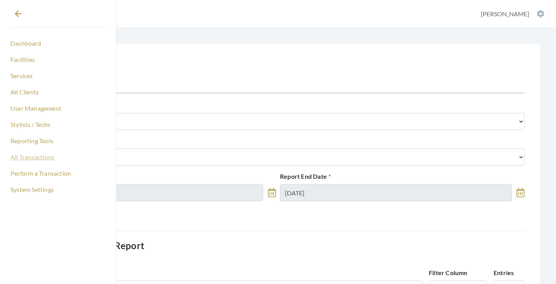
click at [37, 155] on link "All Transactions" at bounding box center [57, 157] width 97 height 13
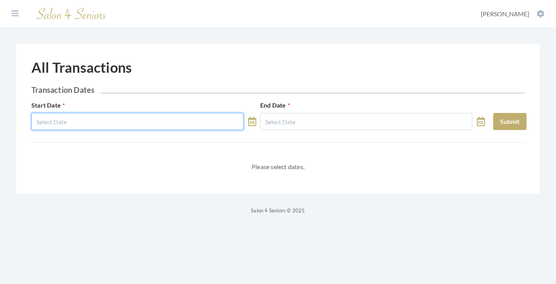
click at [143, 120] on input "text" at bounding box center [137, 121] width 212 height 17
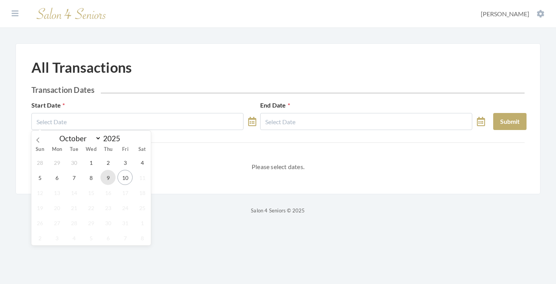
click at [112, 181] on span "9" at bounding box center [107, 177] width 15 height 15
type input "10/09/2025"
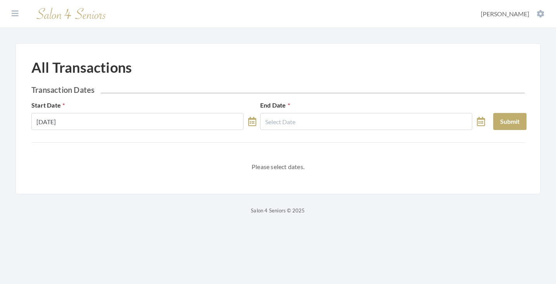
click at [321, 110] on div "End Date" at bounding box center [372, 115] width 229 height 29
click at [319, 110] on div "End Date" at bounding box center [372, 115] width 229 height 29
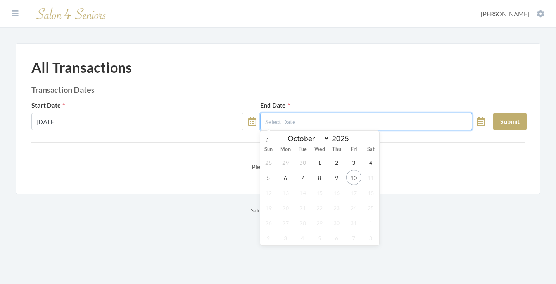
click at [318, 116] on input "text" at bounding box center [366, 121] width 212 height 17
click at [332, 178] on span "9" at bounding box center [336, 177] width 15 height 15
type input "10/09/2025"
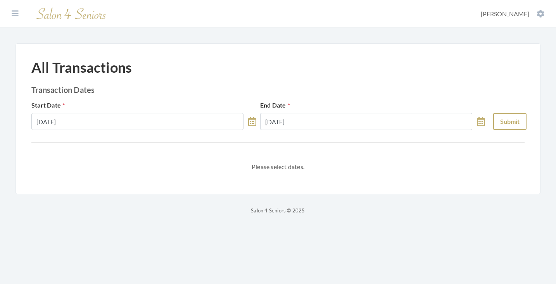
click at [503, 115] on button "Submit" at bounding box center [509, 121] width 33 height 17
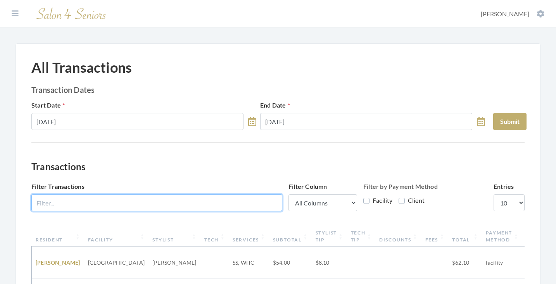
click at [194, 196] on input "Filter Transactions" at bounding box center [156, 202] width 251 height 17
type input "v"
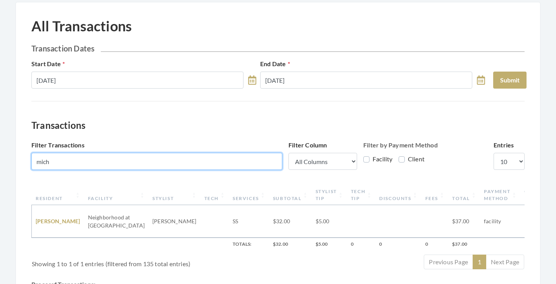
scroll to position [65, 0]
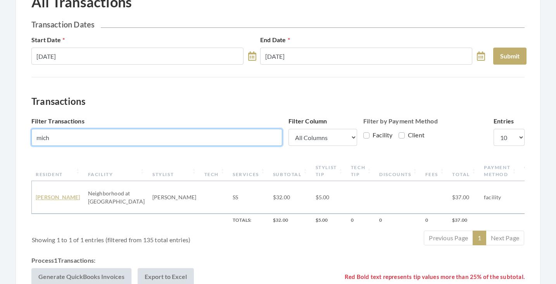
type input "mich"
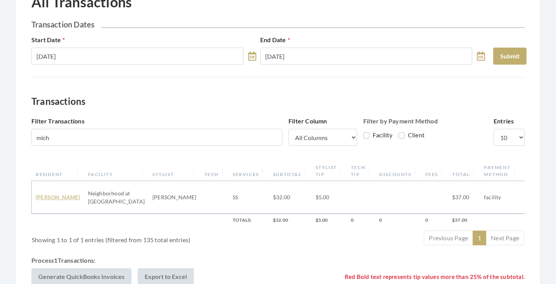
click at [44, 194] on link "[PERSON_NAME]" at bounding box center [58, 197] width 45 height 7
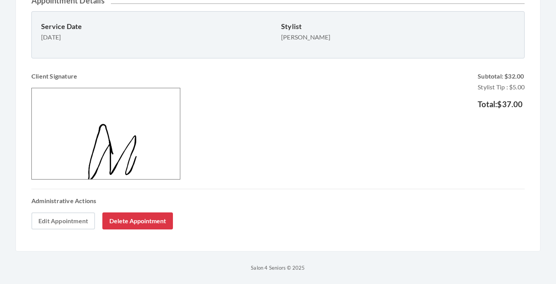
scroll to position [241, 0]
click at [78, 217] on link "Edit Appointment" at bounding box center [63, 221] width 64 height 17
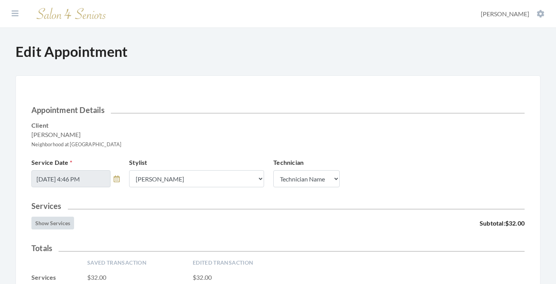
scroll to position [163, 0]
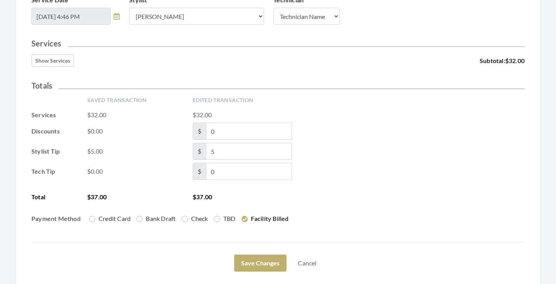
click at [49, 60] on button "Show Services" at bounding box center [52, 60] width 43 height 13
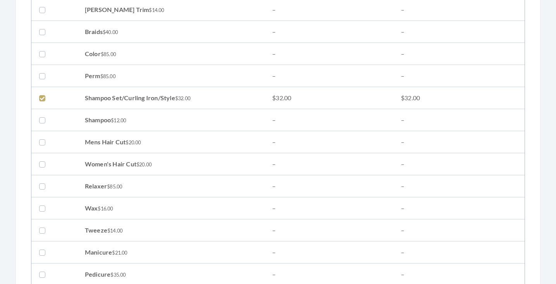
scroll to position [292, 0]
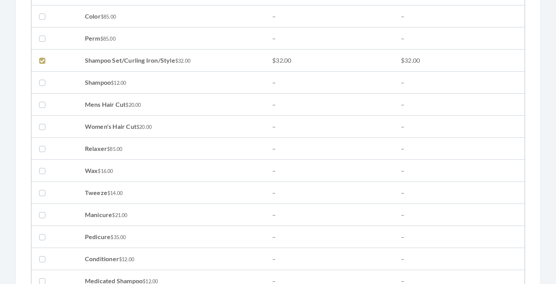
click at [44, 127] on label at bounding box center [43, 126] width 9 height 9
checkbox input "true"
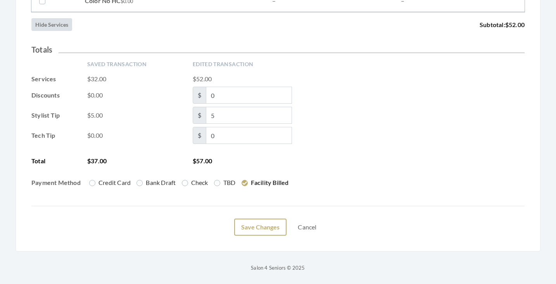
scroll to position [1301, 0]
click at [247, 221] on button "Save Changes" at bounding box center [260, 227] width 52 height 17
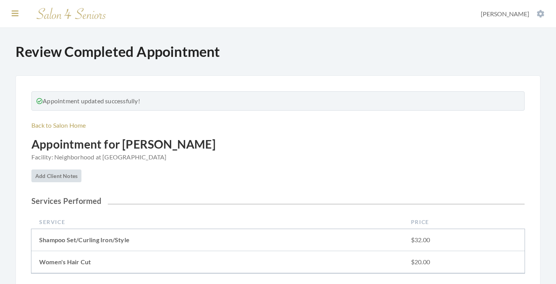
click at [16, 14] on icon at bounding box center [15, 14] width 7 height 8
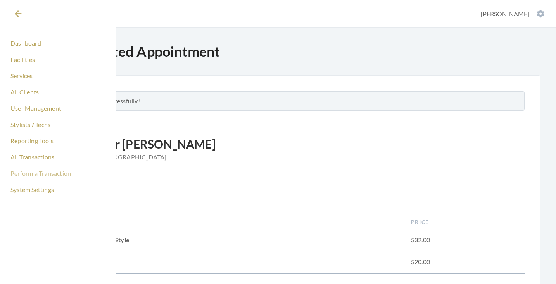
click at [39, 172] on link "Perform a Transaction" at bounding box center [57, 173] width 97 height 13
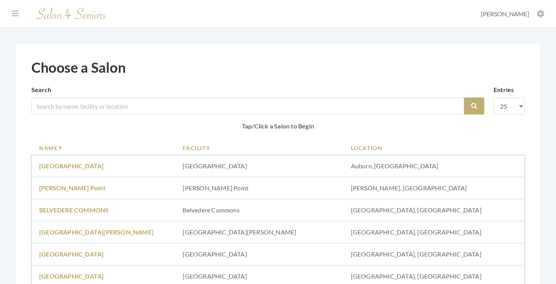
scroll to position [56, 0]
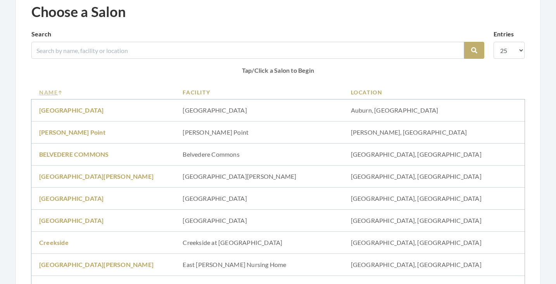
click at [57, 91] on link "Name" at bounding box center [103, 92] width 128 height 8
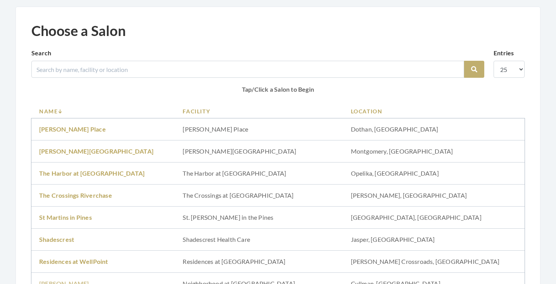
scroll to position [152, 0]
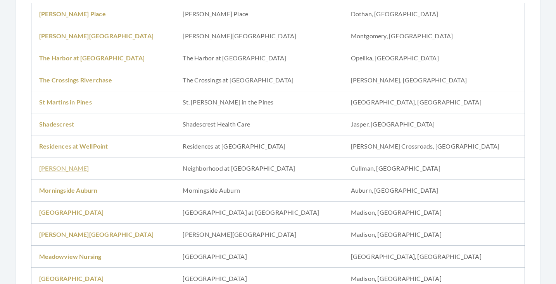
click at [62, 169] on link "[PERSON_NAME]" at bounding box center [64, 168] width 50 height 7
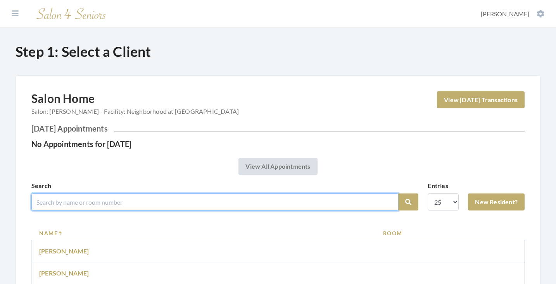
scroll to position [73, 0]
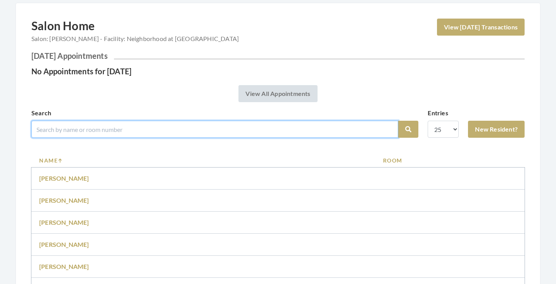
click at [97, 127] on input "search" at bounding box center [214, 129] width 367 height 17
type input "joyce"
click at [408, 129] on button "Search" at bounding box center [408, 129] width 20 height 17
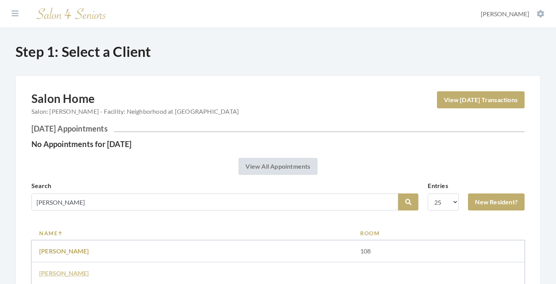
scroll to position [85, 0]
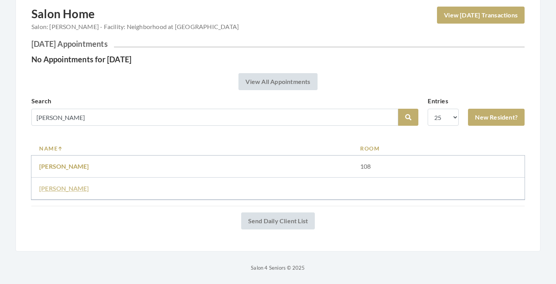
click at [69, 188] on link "[PERSON_NAME]" at bounding box center [64, 188] width 50 height 7
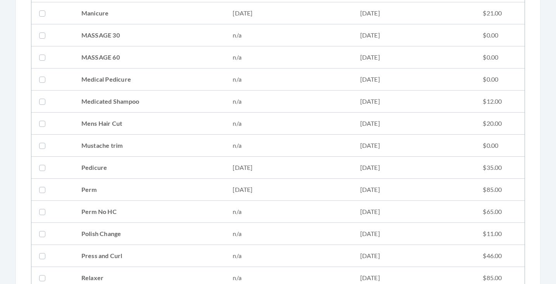
scroll to position [761, 0]
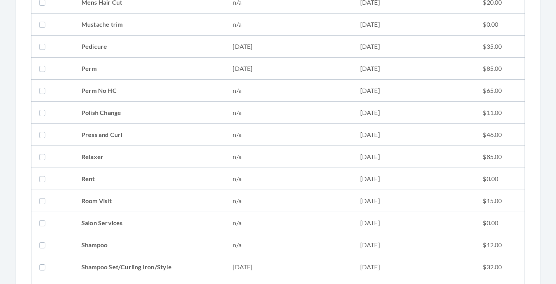
click at [93, 72] on td "Perm" at bounding box center [149, 69] width 151 height 22
checkbox input "true"
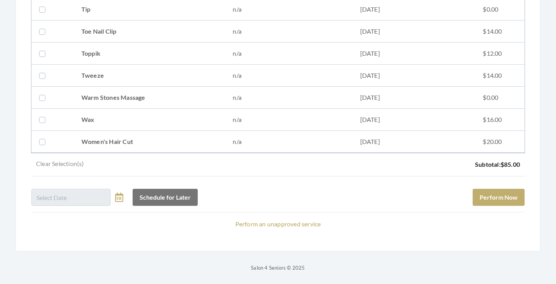
scroll to position [1086, 0]
click at [480, 198] on button "Perform Now" at bounding box center [498, 197] width 52 height 17
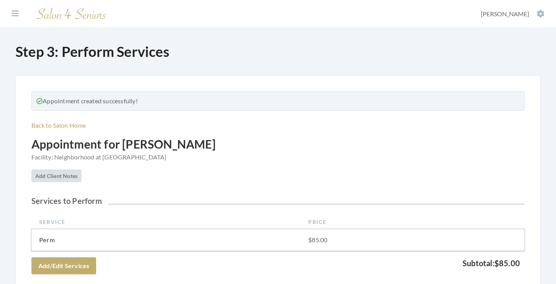
scroll to position [189, 0]
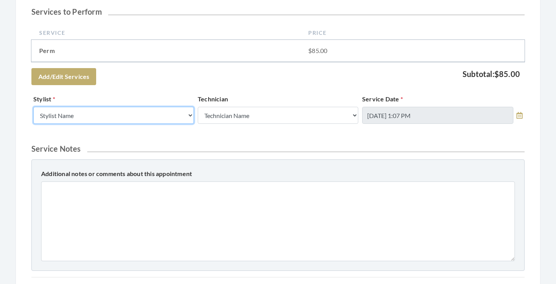
click at [169, 117] on select "Stylist Name Kinetic Stylist [PERSON_NAME] [PERSON_NAME] [PERSON_NAME] [PERSON_…" at bounding box center [113, 115] width 160 height 17
select select "170"
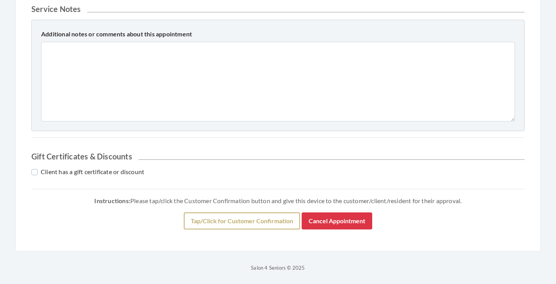
scroll to position [329, 0]
click at [213, 220] on button "Tap/Click for Customer Confirmation" at bounding box center [242, 221] width 116 height 17
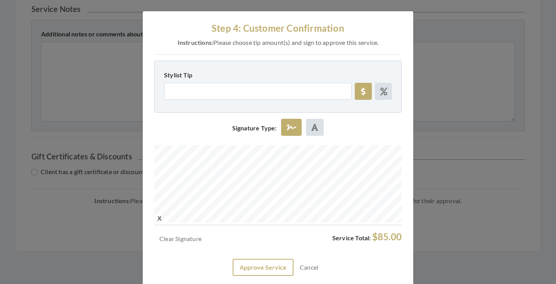
click at [250, 263] on button "Approve Service" at bounding box center [262, 267] width 61 height 17
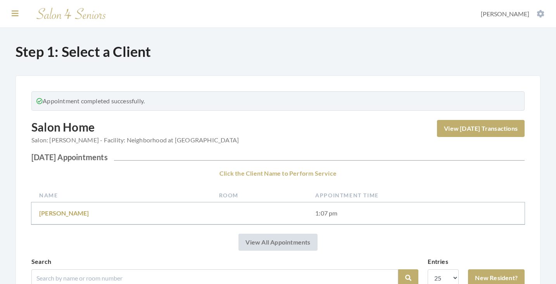
click at [14, 14] on icon at bounding box center [15, 14] width 7 height 8
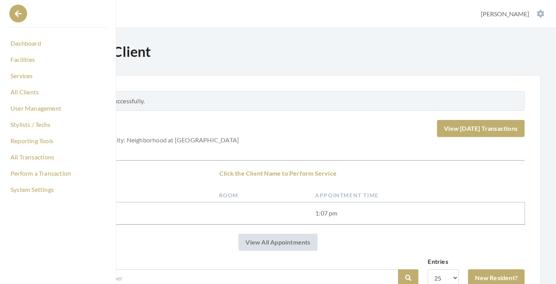
click at [24, 10] on button at bounding box center [18, 14] width 18 height 18
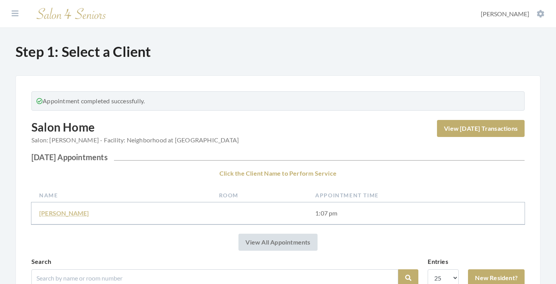
click at [60, 213] on link "Joyce Johnson" at bounding box center [64, 213] width 50 height 7
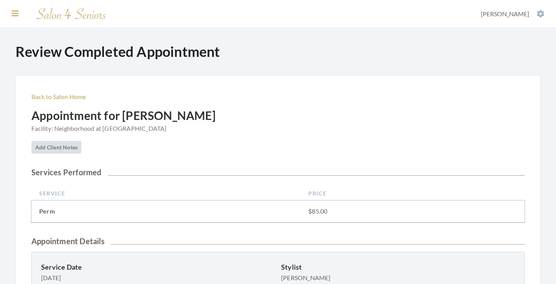
click at [19, 15] on button at bounding box center [15, 13] width 12 height 9
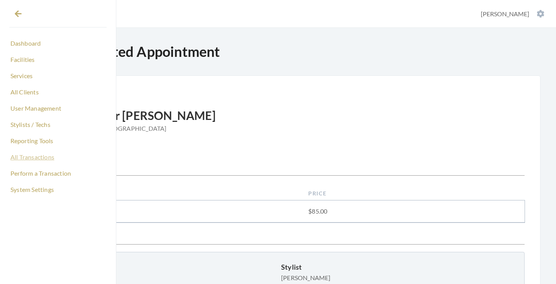
click at [39, 158] on link "All Transactions" at bounding box center [57, 157] width 97 height 13
click at [23, 93] on link "All Clients" at bounding box center [57, 92] width 97 height 13
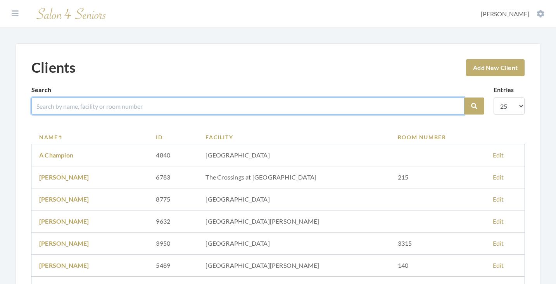
click at [64, 105] on input "search" at bounding box center [247, 106] width 432 height 17
type input "[PERSON_NAME]"
click at [474, 106] on button "Search" at bounding box center [474, 106] width 20 height 17
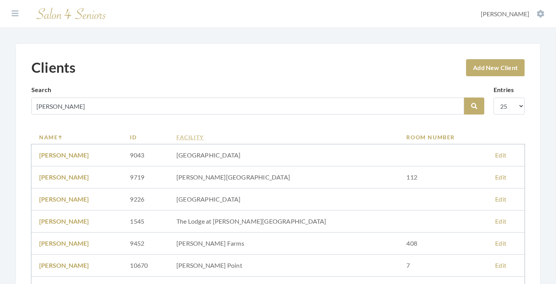
click at [244, 135] on link "Facility" at bounding box center [283, 137] width 214 height 8
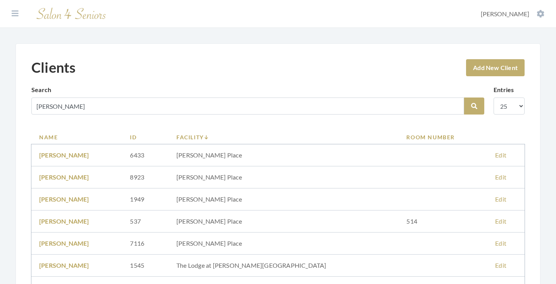
scroll to position [364, 0]
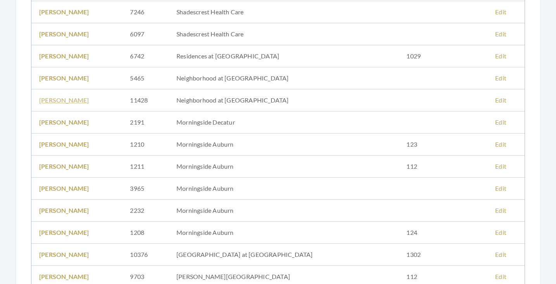
click at [73, 99] on link "[PERSON_NAME]" at bounding box center [64, 99] width 50 height 7
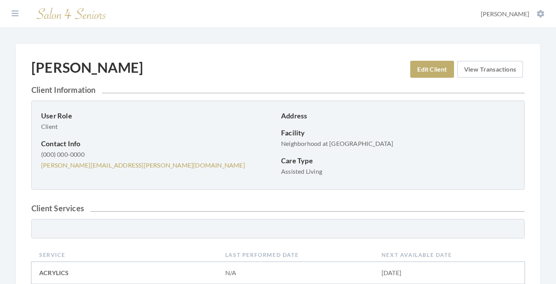
click at [475, 65] on link "View Transactions" at bounding box center [490, 69] width 66 height 17
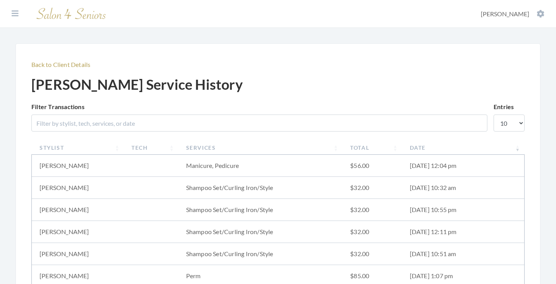
scroll to position [108, 0]
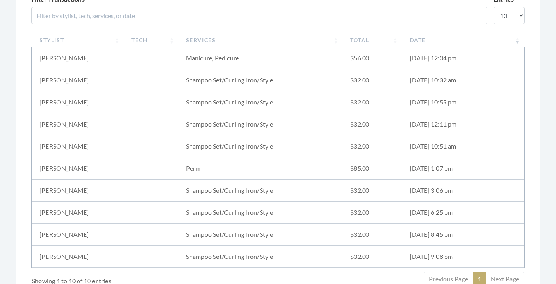
click at [414, 42] on th "Date" at bounding box center [463, 40] width 122 height 14
click at [423, 42] on th "Date" at bounding box center [463, 40] width 122 height 14
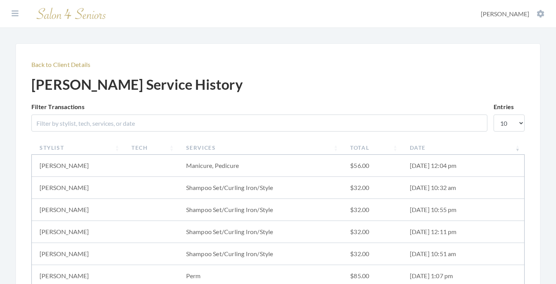
scroll to position [0, 0]
click at [16, 15] on icon at bounding box center [15, 14] width 7 height 8
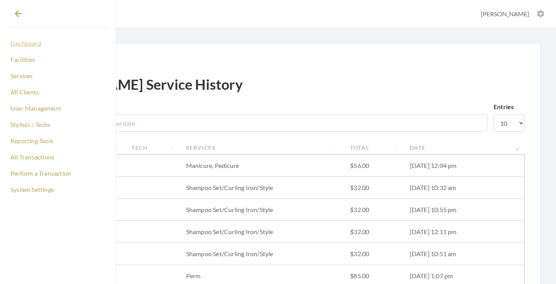
click at [31, 42] on link "Dashboard" at bounding box center [57, 43] width 97 height 13
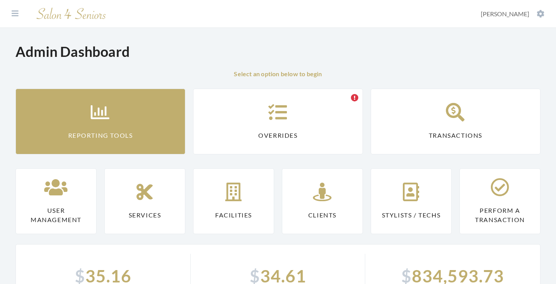
click at [121, 130] on link "Reporting Tools" at bounding box center [100, 122] width 170 height 66
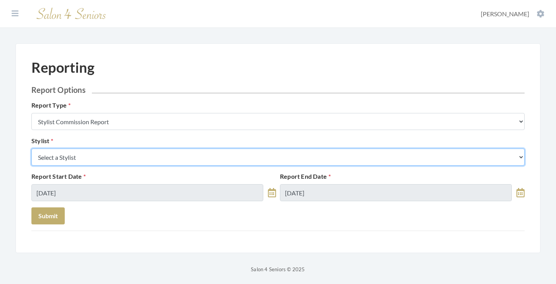
click at [117, 155] on select "Select a Stylist [PERSON_NAME] [PERSON_NAME] [PERSON_NAME] [PERSON_NAME] [PERSO…" at bounding box center [277, 157] width 493 height 17
select select "170"
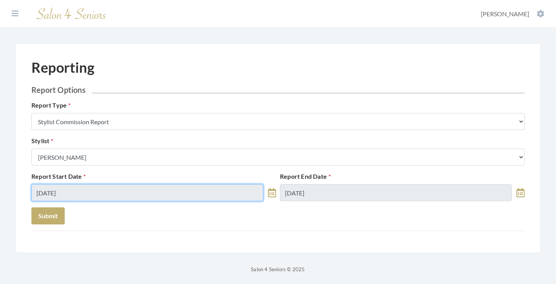
click at [89, 190] on input "[DATE]" at bounding box center [147, 192] width 232 height 17
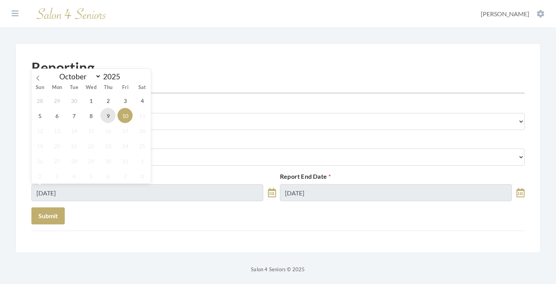
click at [105, 119] on span "9" at bounding box center [107, 115] width 15 height 15
type input "[DATE]"
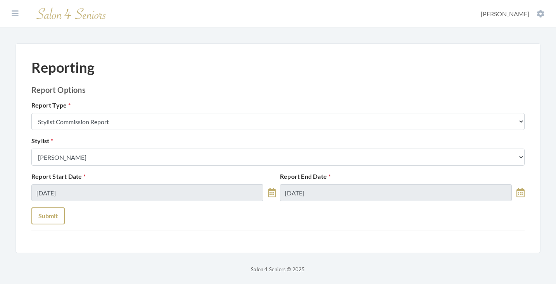
click at [59, 210] on button "Submit" at bounding box center [47, 216] width 33 height 17
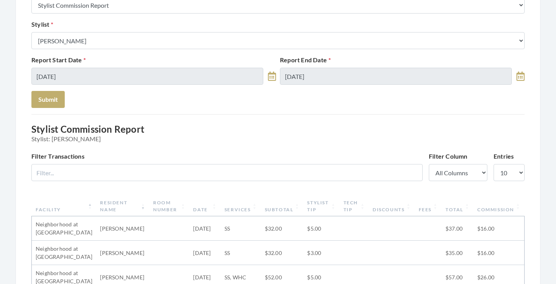
scroll to position [105, 0]
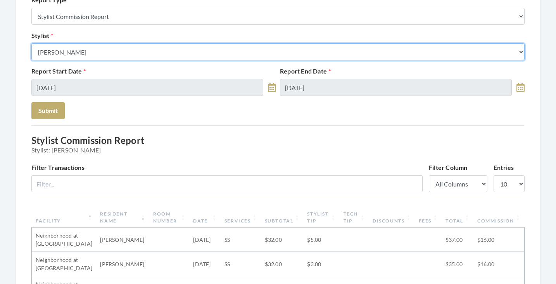
select select "115"
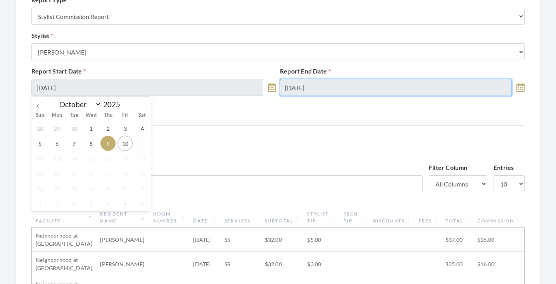
click at [320, 88] on input "[DATE]" at bounding box center [396, 87] width 232 height 17
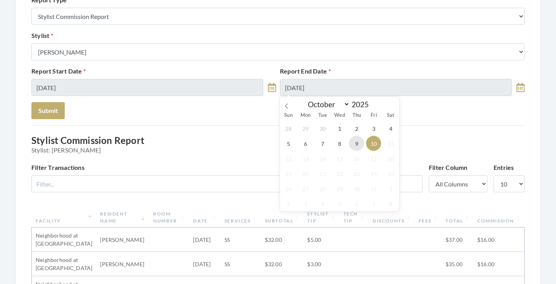
click at [363, 143] on span "9" at bounding box center [356, 143] width 15 height 15
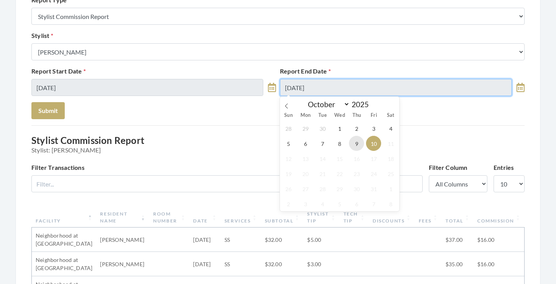
type input "[DATE]"
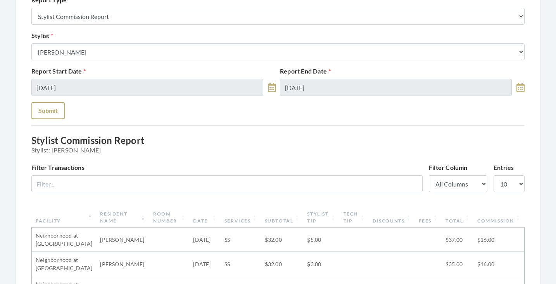
click at [41, 107] on button "Submit" at bounding box center [47, 110] width 33 height 17
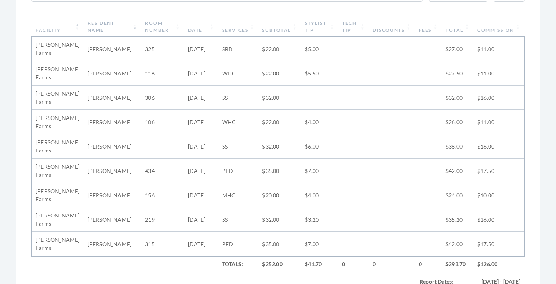
scroll to position [293, 0]
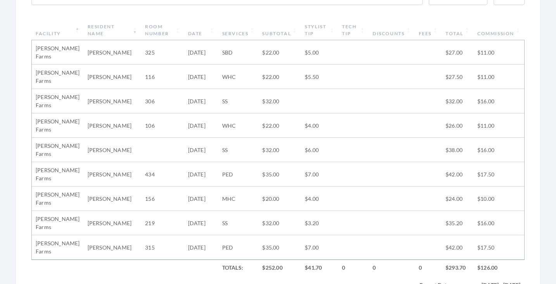
click at [279, 33] on th "Subtotal" at bounding box center [279, 30] width 43 height 20
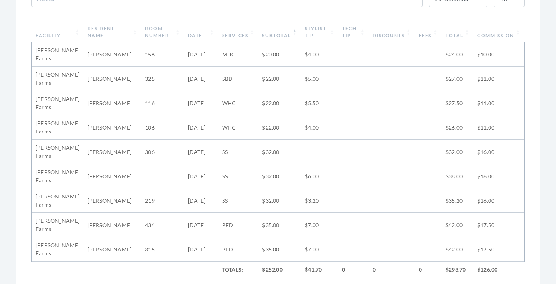
click at [322, 31] on th "Stylist Tip" at bounding box center [319, 32] width 37 height 20
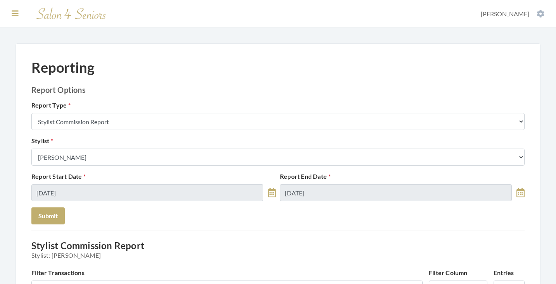
scroll to position [0, 0]
click at [16, 12] on icon at bounding box center [15, 14] width 7 height 8
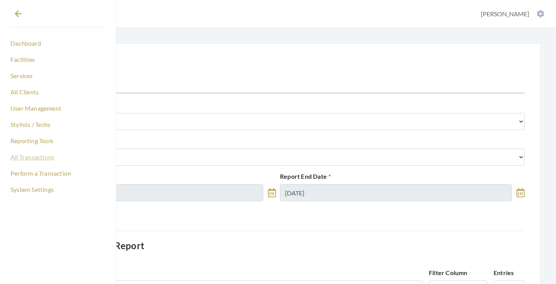
click at [43, 162] on link "All Transactions" at bounding box center [57, 157] width 97 height 13
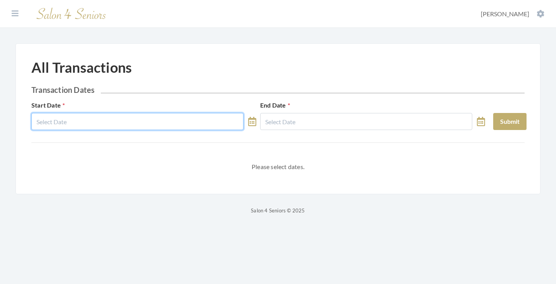
click at [129, 124] on input "text" at bounding box center [137, 121] width 212 height 17
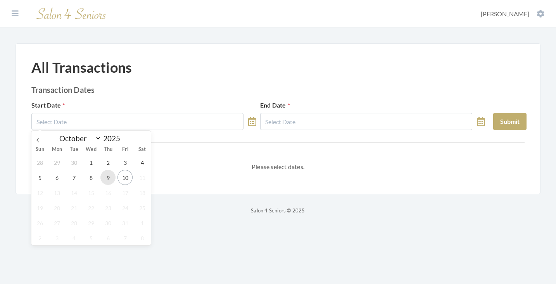
click at [106, 179] on span "9" at bounding box center [107, 177] width 15 height 15
type input "10/09/2025"
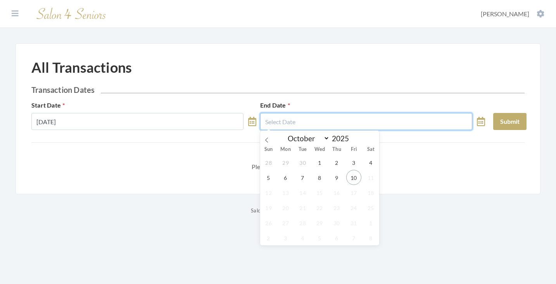
click at [330, 123] on input "text" at bounding box center [366, 121] width 212 height 17
click at [341, 172] on span "9" at bounding box center [336, 177] width 15 height 15
type input "[DATE]"
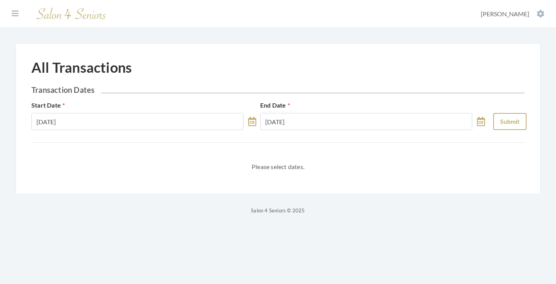
click at [520, 122] on button "Submit" at bounding box center [509, 121] width 33 height 17
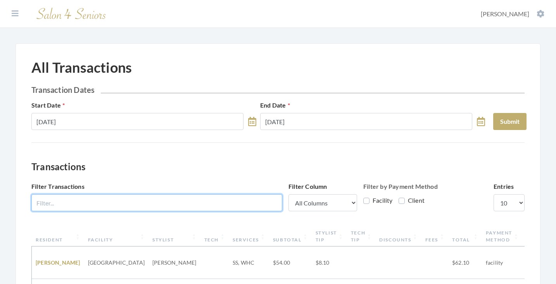
click at [228, 195] on input "Filter Transactions" at bounding box center [156, 202] width 251 height 17
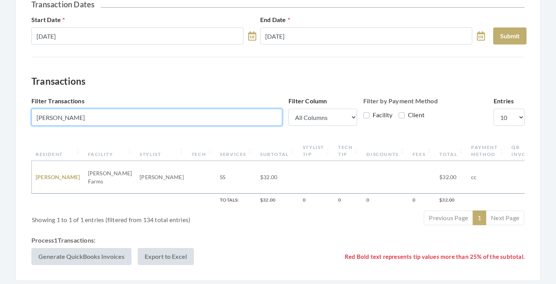
scroll to position [84, 0]
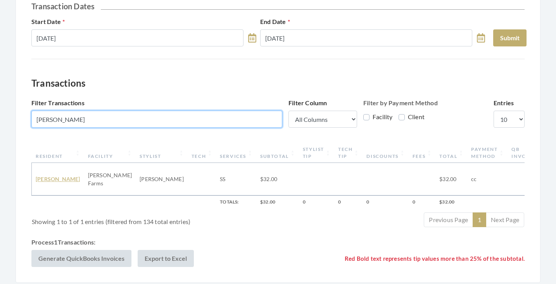
type input "charlott"
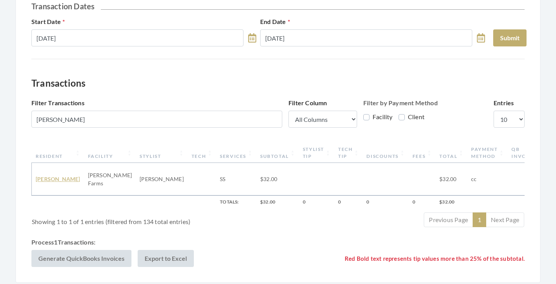
click at [66, 177] on link "CHARLOTTE RICHARDSON" at bounding box center [58, 179] width 45 height 7
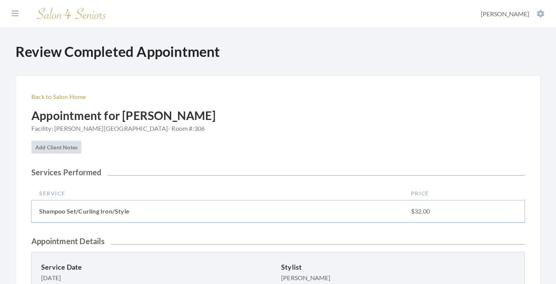
scroll to position [35, 0]
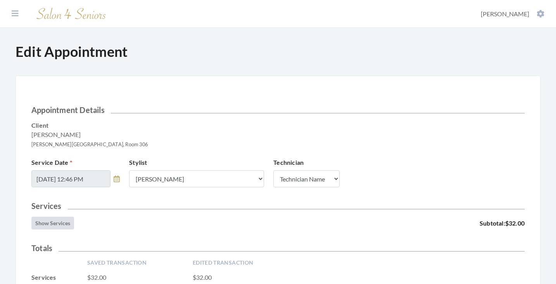
scroll to position [136, 0]
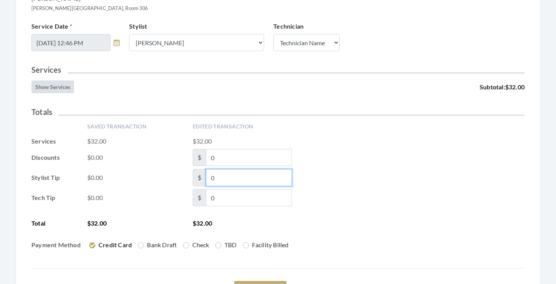
click at [219, 178] on input "0" at bounding box center [249, 177] width 86 height 17
type input "7"
click at [377, 217] on div "Saved Transaction Edited Transaction Services $32.00 $32.00 Discounts $0.00 $ 0…" at bounding box center [277, 189] width 493 height 133
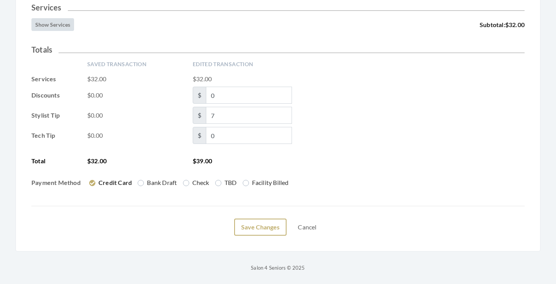
scroll to position [199, 0]
click at [277, 225] on button "Save Changes" at bounding box center [260, 227] width 52 height 17
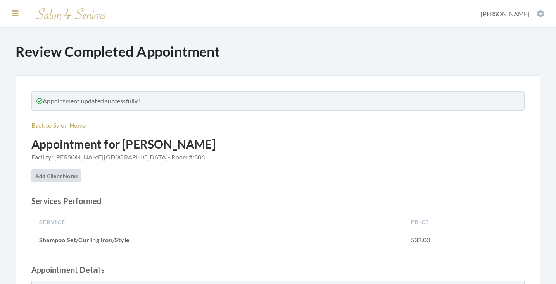
click at [17, 13] on icon at bounding box center [15, 14] width 7 height 8
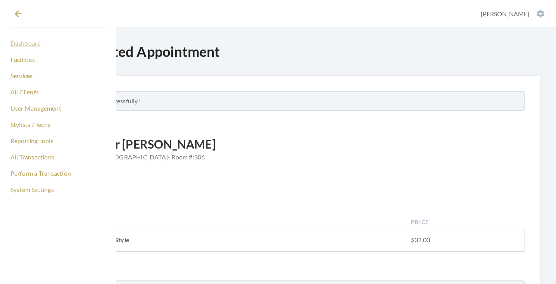
click at [35, 45] on link "Dashboard" at bounding box center [57, 43] width 97 height 13
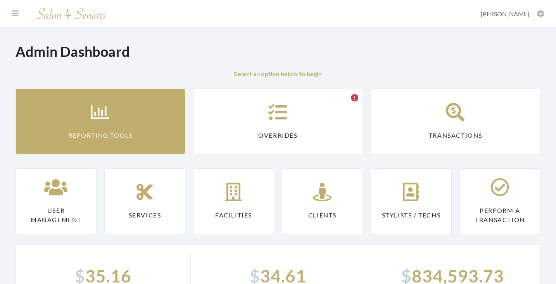
click at [110, 110] on icon at bounding box center [100, 112] width 19 height 19
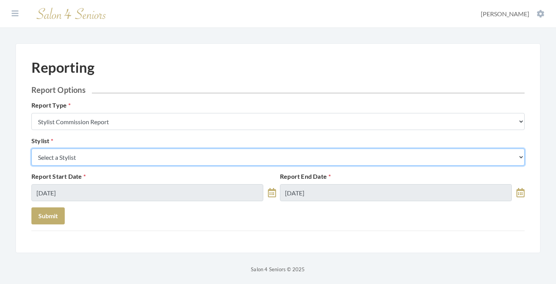
select select "180"
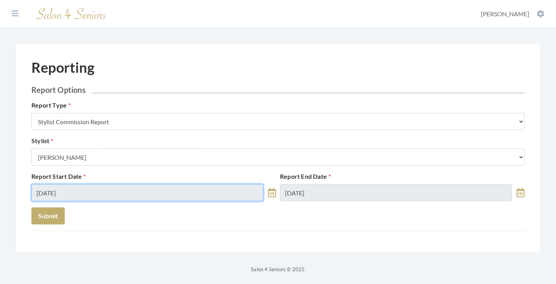
click at [98, 200] on input "[DATE]" at bounding box center [147, 192] width 232 height 17
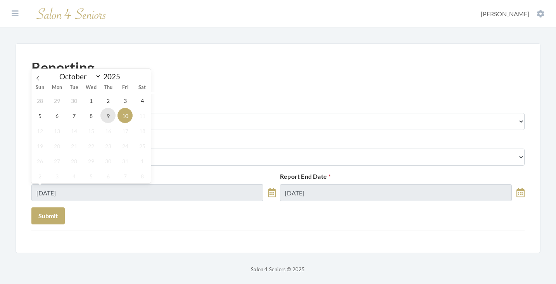
click at [104, 117] on span "9" at bounding box center [107, 115] width 15 height 15
type input "[DATE]"
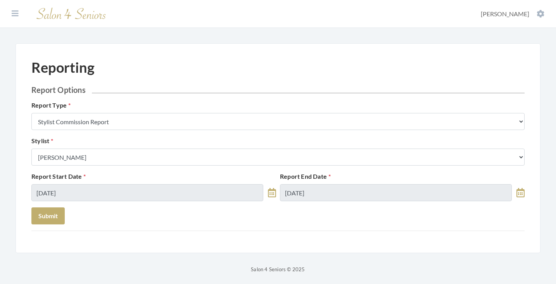
click at [330, 204] on div "Report Start Date [DATE] Report End Date [DATE]" at bounding box center [277, 190] width 497 height 36
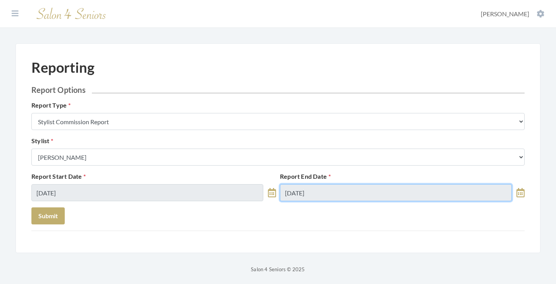
click at [330, 197] on input "[DATE]" at bounding box center [396, 192] width 232 height 17
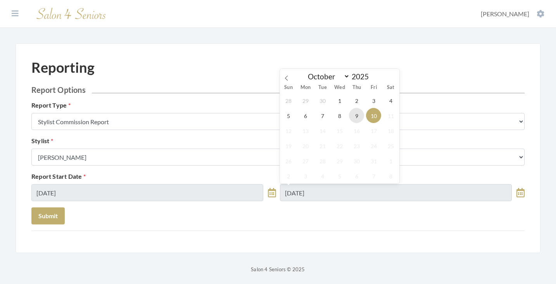
click at [357, 112] on span "9" at bounding box center [356, 115] width 15 height 15
type input "[DATE]"
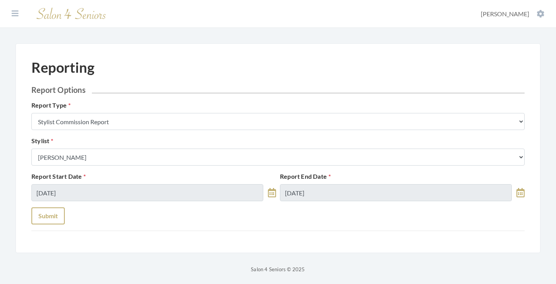
click at [45, 214] on button "Submit" at bounding box center [47, 216] width 33 height 17
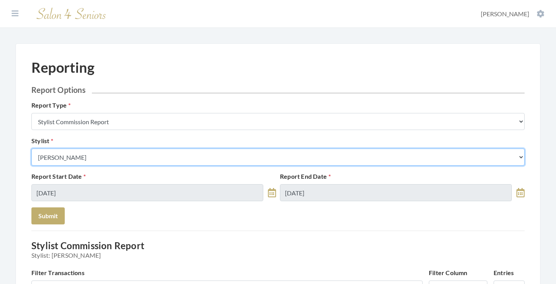
select select "49"
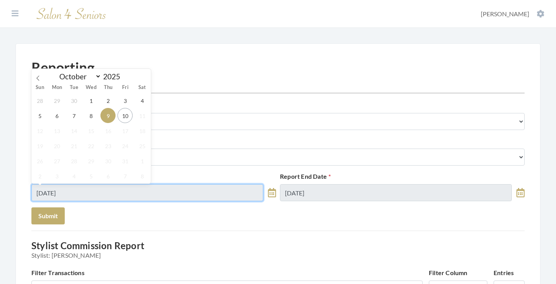
click at [104, 187] on input "[DATE]" at bounding box center [147, 192] width 232 height 17
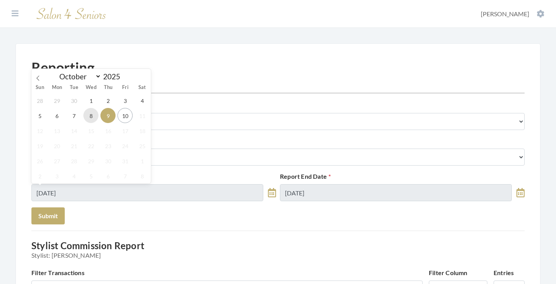
click at [93, 117] on span "8" at bounding box center [90, 115] width 15 height 15
type input "[DATE]"
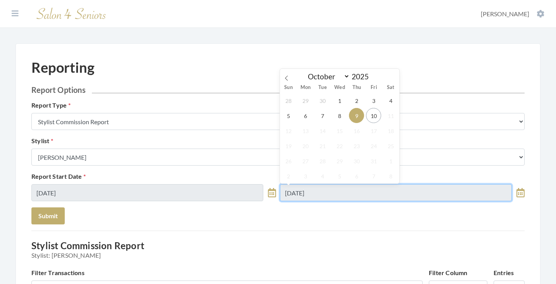
click at [318, 188] on input "[DATE]" at bounding box center [396, 192] width 232 height 17
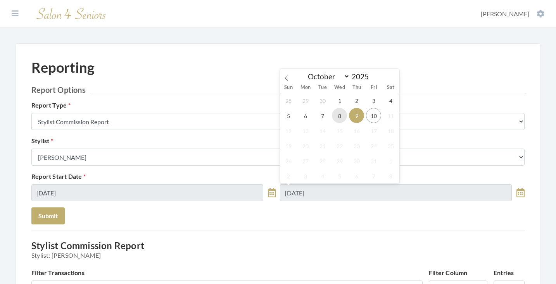
click at [340, 120] on span "8" at bounding box center [339, 115] width 15 height 15
type input "[DATE]"
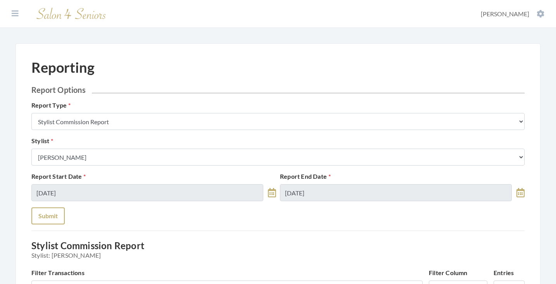
click at [49, 212] on button "Submit" at bounding box center [47, 216] width 33 height 17
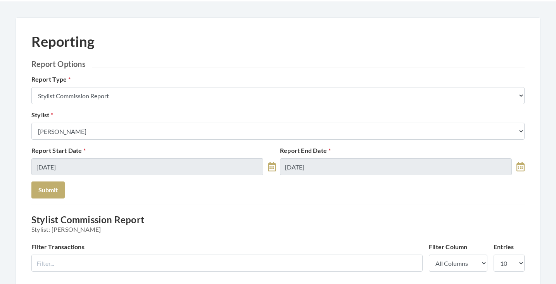
scroll to position [25, 0]
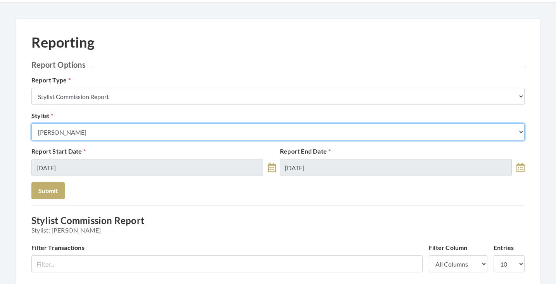
select select "176"
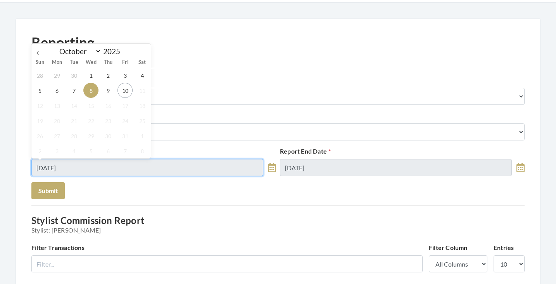
click at [107, 166] on input "[DATE]" at bounding box center [147, 167] width 232 height 17
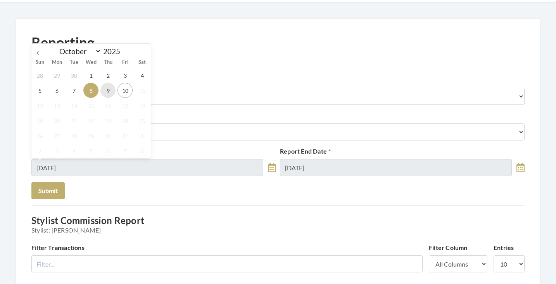
click at [105, 98] on span "9" at bounding box center [107, 90] width 15 height 15
type input "[DATE]"
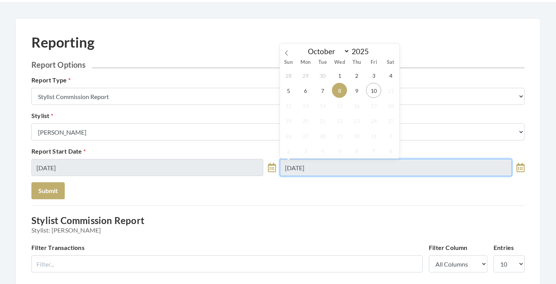
click at [296, 170] on input "[DATE]" at bounding box center [396, 167] width 232 height 17
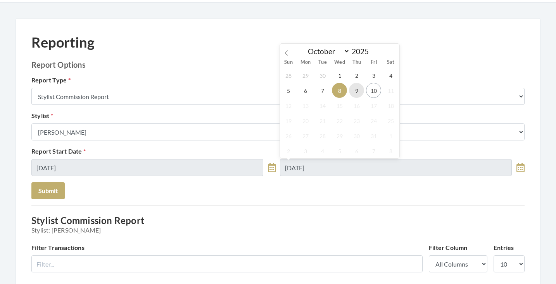
click at [362, 86] on span "9" at bounding box center [356, 90] width 15 height 15
type input "[DATE]"
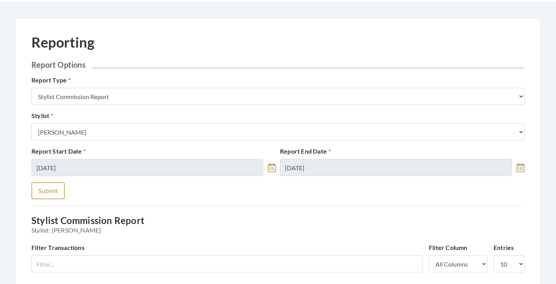
click at [56, 184] on button "Submit" at bounding box center [47, 190] width 33 height 17
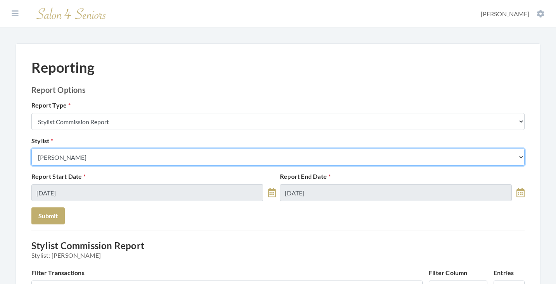
select select "23"
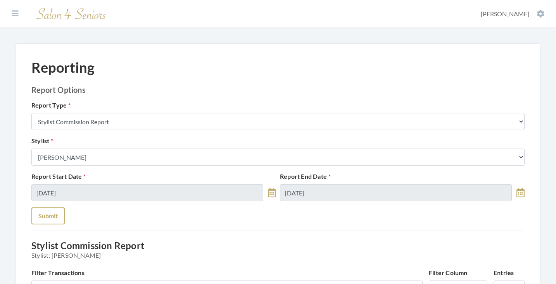
click at [52, 209] on button "Submit" at bounding box center [47, 216] width 33 height 17
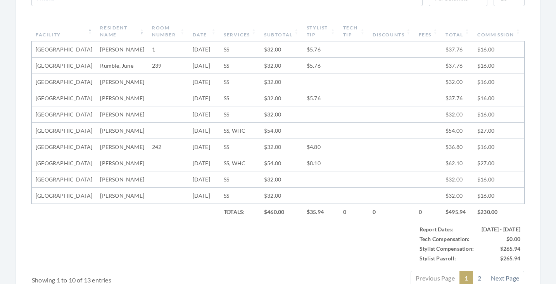
scroll to position [280, 0]
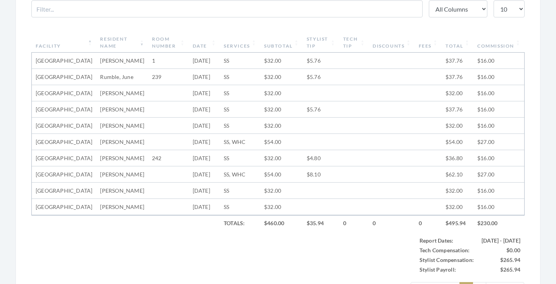
click at [325, 43] on th "Stylist Tip" at bounding box center [321, 43] width 36 height 20
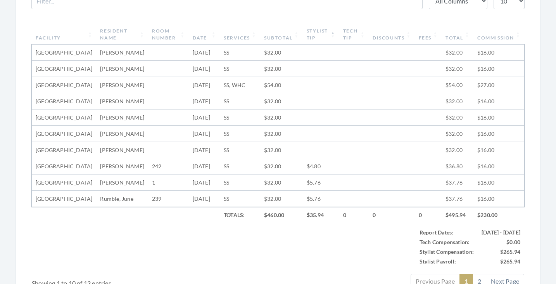
scroll to position [284, 0]
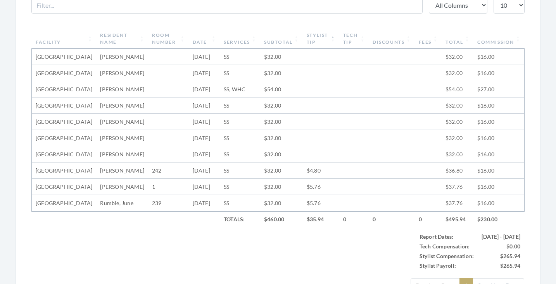
click at [334, 34] on th "Stylist Tip" at bounding box center [321, 39] width 36 height 20
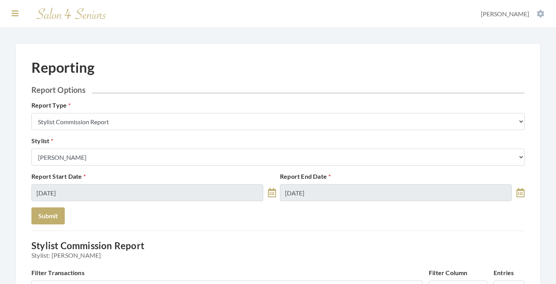
scroll to position [0, 0]
click at [16, 16] on icon at bounding box center [15, 14] width 7 height 8
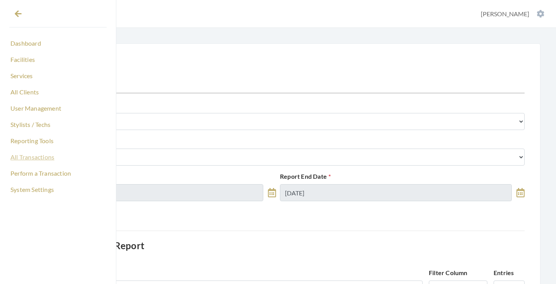
click at [34, 156] on link "All Transactions" at bounding box center [57, 157] width 97 height 13
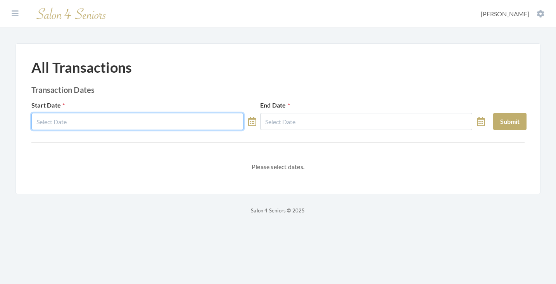
click at [106, 126] on body "Dashboard Facilities Services All Clients User Management Stylists / Techs Repo…" at bounding box center [278, 107] width 556 height 215
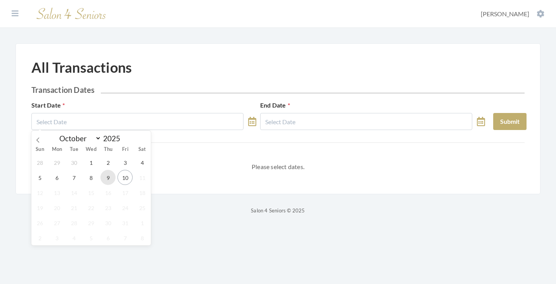
click at [108, 172] on span "9" at bounding box center [107, 177] width 15 height 15
type input "[DATE]"
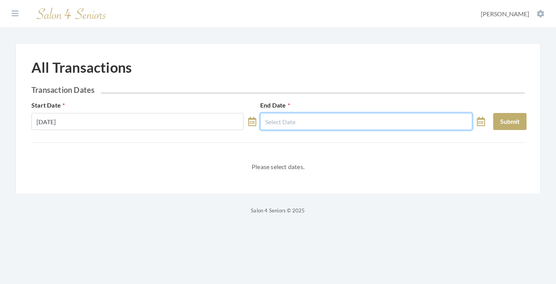
click at [302, 129] on input "text" at bounding box center [366, 121] width 212 height 17
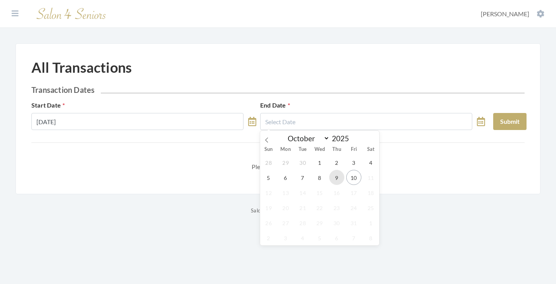
click at [334, 181] on span "9" at bounding box center [336, 177] width 15 height 15
type input "10/09/2025"
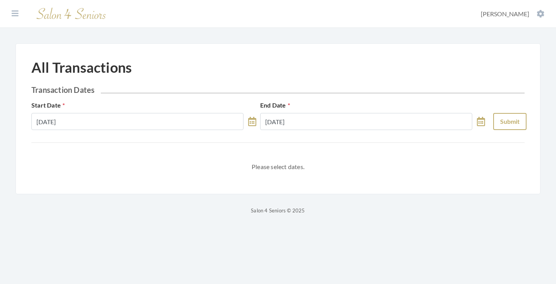
click at [498, 126] on button "Submit" at bounding box center [509, 121] width 33 height 17
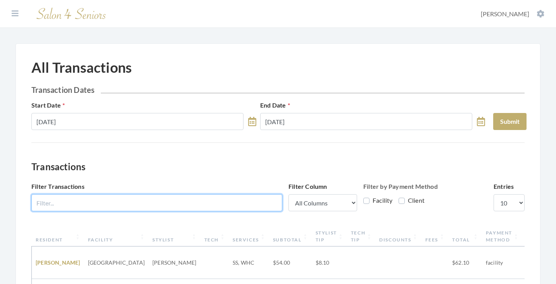
click at [217, 203] on input "Filter Transactions" at bounding box center [156, 202] width 251 height 17
type input "maryan"
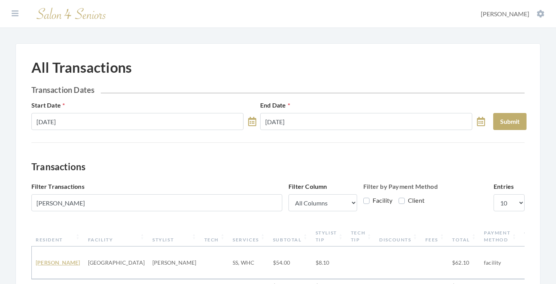
click at [57, 260] on link "Maryanne Ivey" at bounding box center [58, 263] width 45 height 7
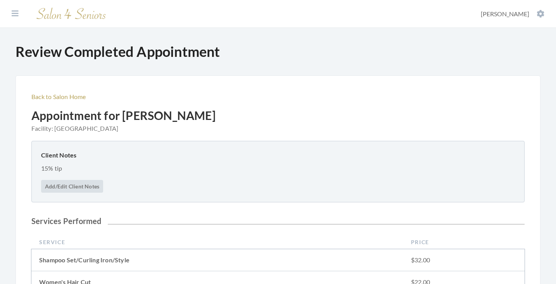
scroll to position [265, 0]
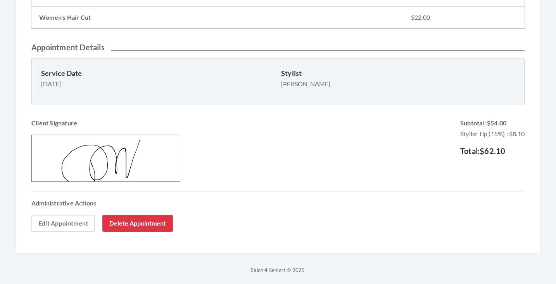
click at [63, 227] on link "Edit Appointment" at bounding box center [63, 223] width 64 height 17
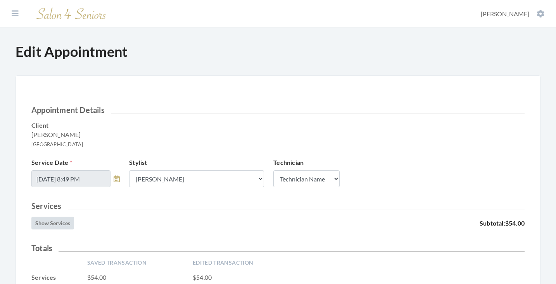
scroll to position [114, 0]
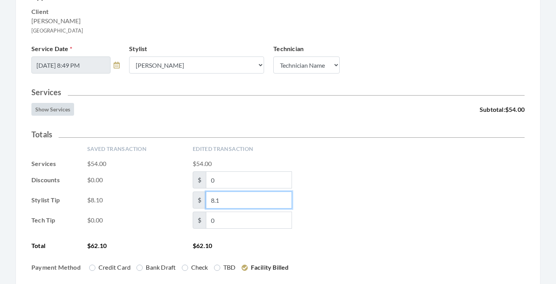
click at [213, 201] on input "8.1" at bounding box center [249, 200] width 86 height 17
type input "7.1"
click at [403, 238] on div "Saved Transaction Edited Transaction Services $54.00 $54.00 Discounts $0.00 $ 0…" at bounding box center [277, 211] width 493 height 133
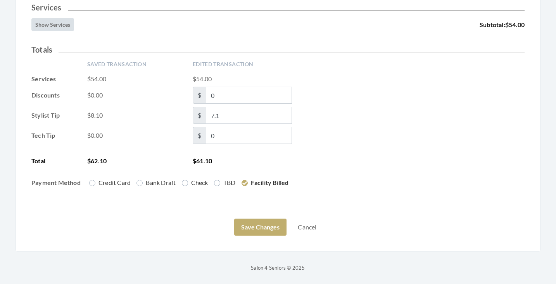
scroll to position [199, 0]
click at [269, 224] on button "Save Changes" at bounding box center [260, 227] width 52 height 17
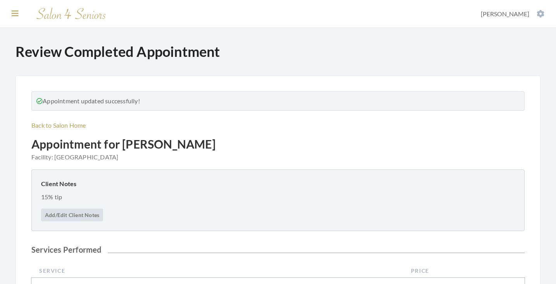
click at [14, 12] on icon at bounding box center [15, 14] width 7 height 8
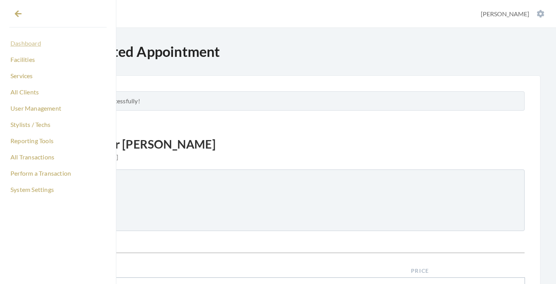
click at [33, 45] on link "Dashboard" at bounding box center [57, 43] width 97 height 13
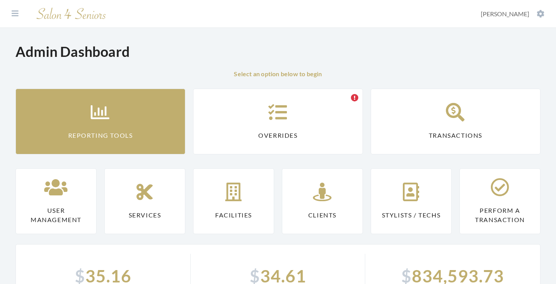
click at [110, 138] on link "Reporting Tools" at bounding box center [100, 122] width 170 height 66
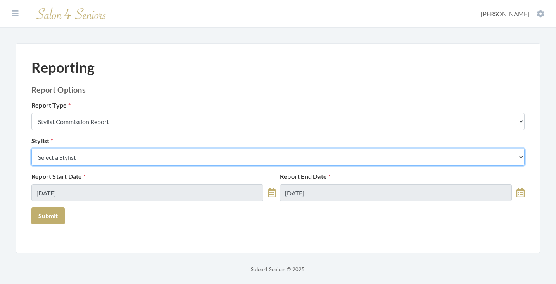
click at [124, 156] on select "Select a Stylist [PERSON_NAME] [PERSON_NAME] [PERSON_NAME] [PERSON_NAME] [PERSO…" at bounding box center [277, 157] width 493 height 17
select select "23"
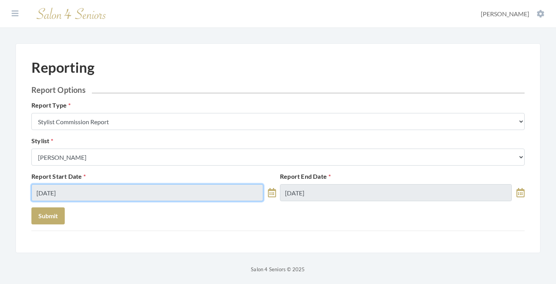
click at [95, 192] on input "10/10/2025" at bounding box center [147, 192] width 232 height 17
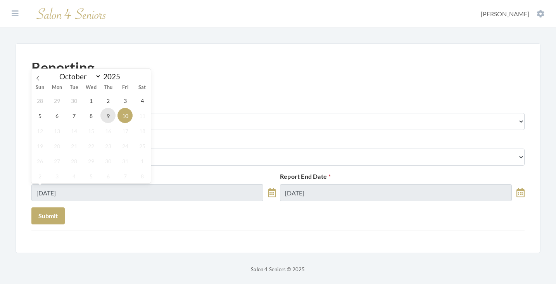
click at [104, 120] on span "9" at bounding box center [107, 115] width 15 height 15
type input "[DATE]"
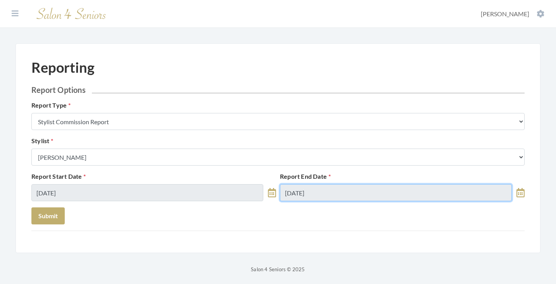
click at [338, 191] on input "10/10/2025" at bounding box center [396, 192] width 232 height 17
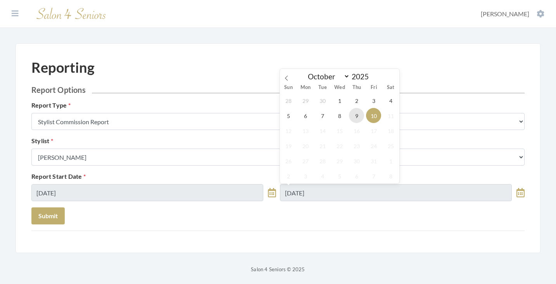
click at [360, 117] on span "9" at bounding box center [356, 115] width 15 height 15
type input "[DATE]"
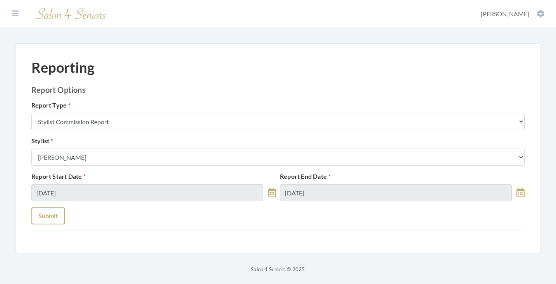
click at [57, 210] on button "Submit" at bounding box center [47, 216] width 33 height 17
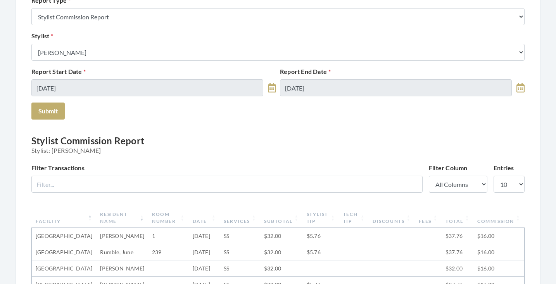
scroll to position [104, 0]
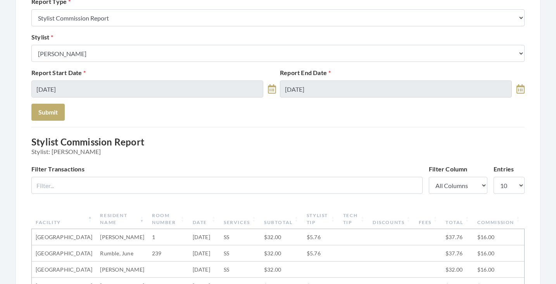
click at [120, 66] on form "Report Options Report Type Stylist Commission Report Tech Payroll Report Facili…" at bounding box center [277, 50] width 493 height 139
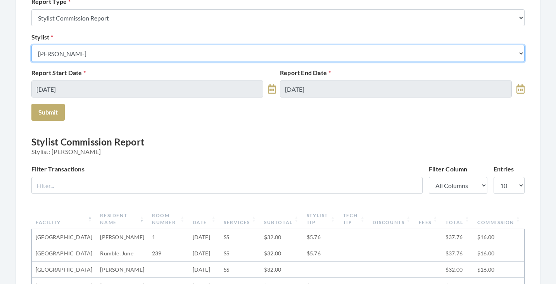
select select "153"
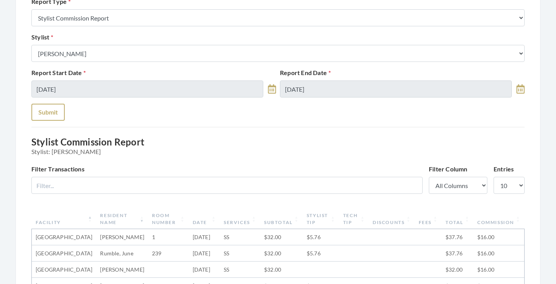
click at [59, 115] on button "Submit" at bounding box center [47, 112] width 33 height 17
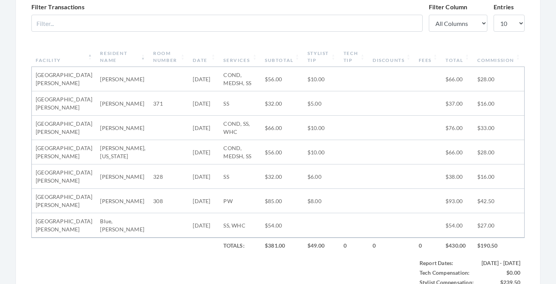
scroll to position [259, 0]
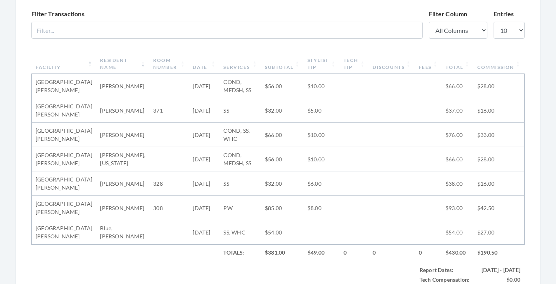
click at [286, 68] on th "Subtotal" at bounding box center [282, 64] width 43 height 20
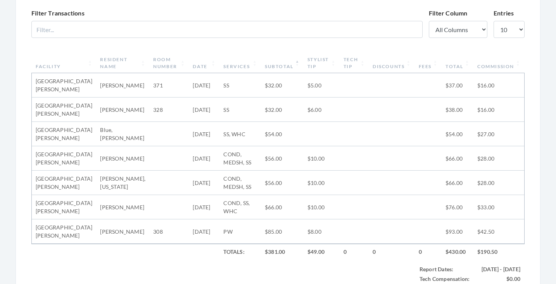
scroll to position [249, 0]
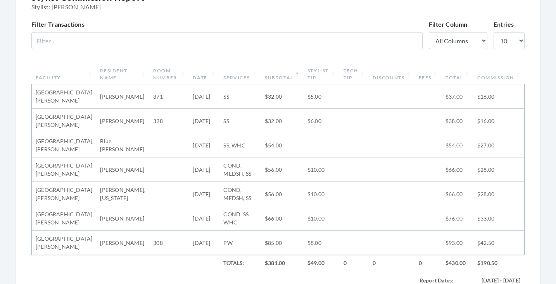
click at [317, 69] on th "Stylist Tip" at bounding box center [321, 74] width 36 height 20
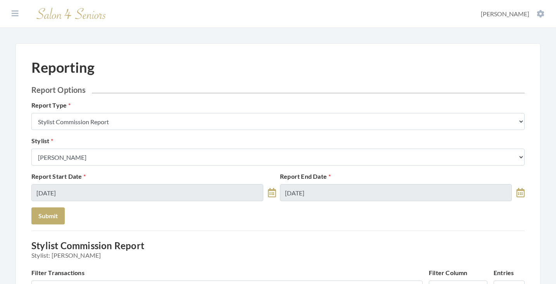
scroll to position [0, 0]
click at [18, 16] on icon at bounding box center [15, 14] width 7 height 8
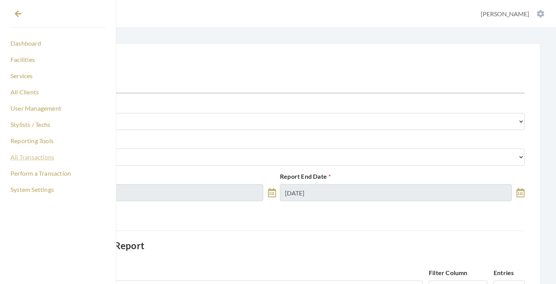
click at [29, 158] on link "All Transactions" at bounding box center [57, 157] width 97 height 13
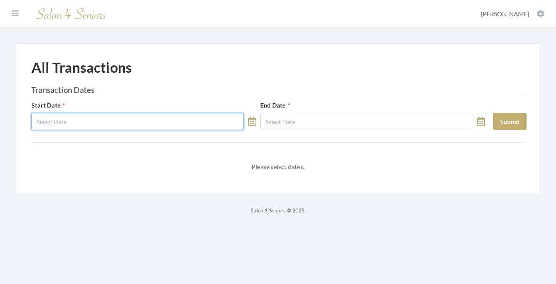
click at [118, 125] on body "Dashboard Facilities Services All Clients User Management Stylists / Techs Repo…" at bounding box center [278, 107] width 556 height 215
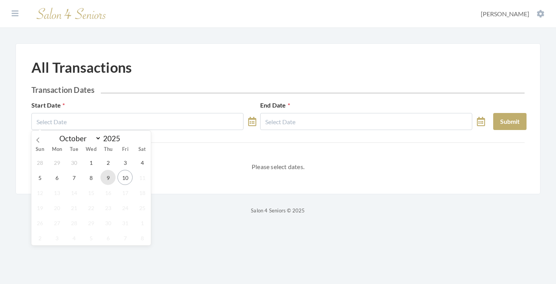
click at [110, 174] on span "9" at bounding box center [107, 177] width 15 height 15
type input "[DATE]"
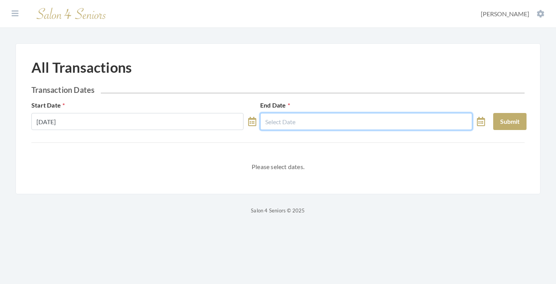
click at [301, 120] on input "text" at bounding box center [366, 121] width 212 height 17
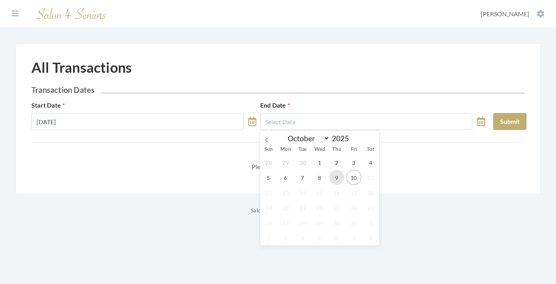
click at [334, 179] on span "9" at bounding box center [336, 177] width 15 height 15
type input "[DATE]"
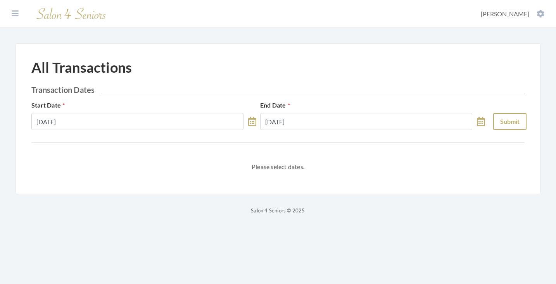
click at [497, 124] on button "Submit" at bounding box center [509, 121] width 33 height 17
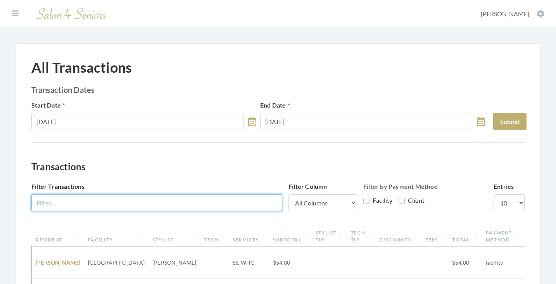
click at [219, 198] on input "Filter Transactions" at bounding box center [156, 202] width 251 height 17
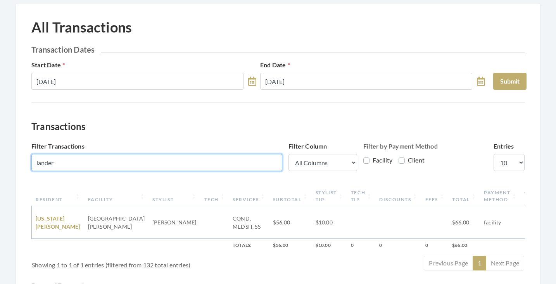
scroll to position [76, 0]
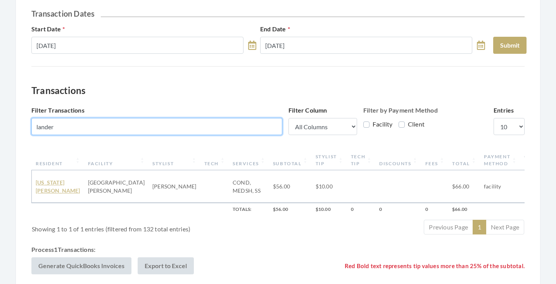
type input "lander"
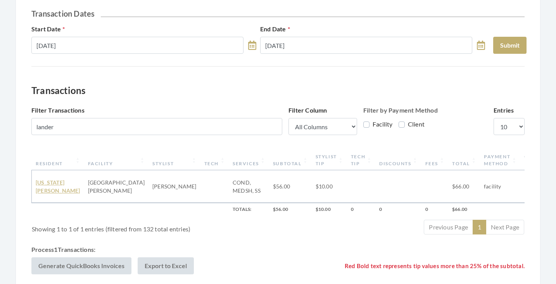
click at [46, 186] on link "Virginia Landers" at bounding box center [58, 186] width 45 height 15
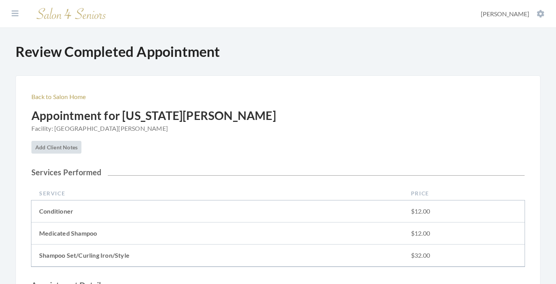
scroll to position [273, 0]
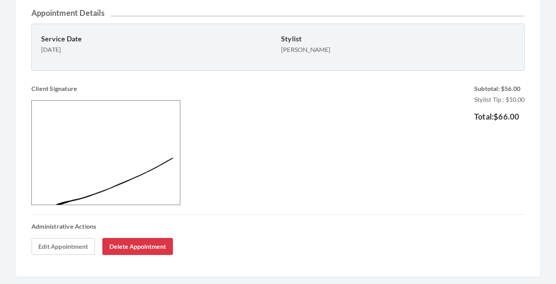
click at [75, 245] on link "Edit Appointment" at bounding box center [63, 246] width 64 height 17
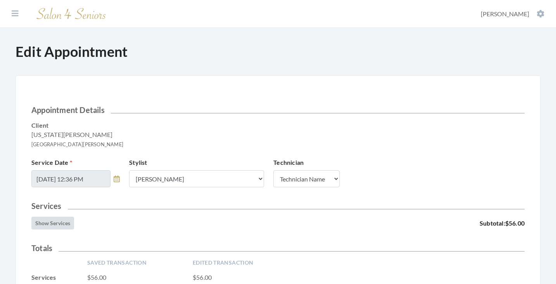
scroll to position [199, 0]
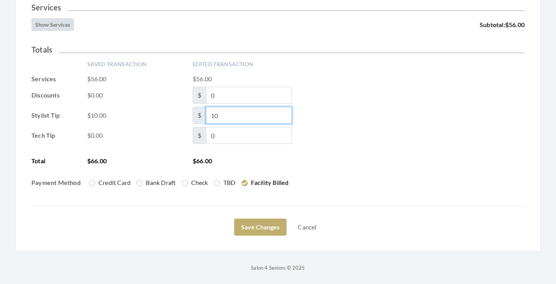
click at [201, 116] on span "$ 10" at bounding box center [242, 115] width 99 height 17
type input "8"
click at [450, 176] on div "Saved Transaction Edited Transaction Services $56.00 $56.00 Discounts $0.00 $ 0…" at bounding box center [277, 126] width 493 height 133
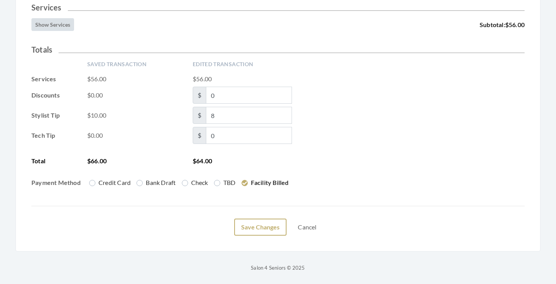
click at [268, 221] on button "Save Changes" at bounding box center [260, 227] width 52 height 17
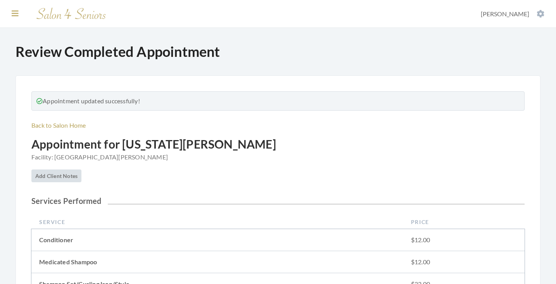
click at [15, 11] on icon at bounding box center [15, 14] width 7 height 8
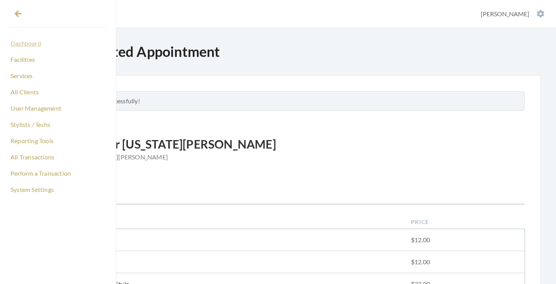
click at [22, 48] on link "Dashboard" at bounding box center [57, 43] width 97 height 13
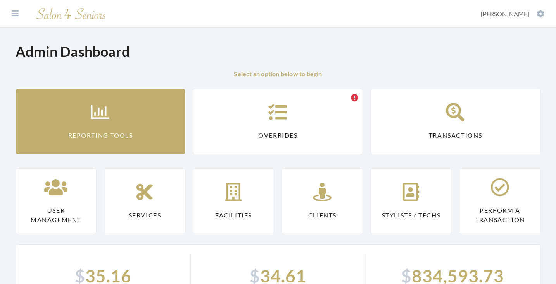
click at [84, 112] on link "Reporting Tools" at bounding box center [100, 122] width 170 height 66
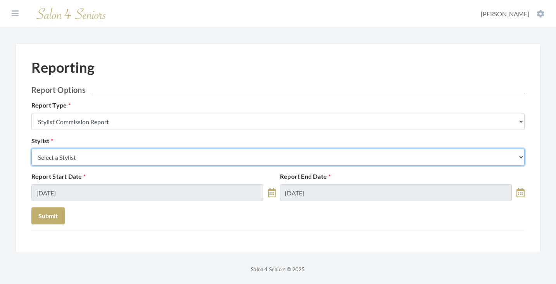
click at [102, 155] on select "Select a Stylist [PERSON_NAME] [PERSON_NAME] [PERSON_NAME] [PERSON_NAME] [PERSO…" at bounding box center [277, 157] width 493 height 17
select select "153"
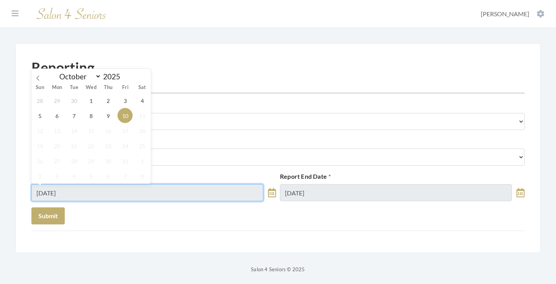
click at [106, 191] on input "[DATE]" at bounding box center [147, 192] width 232 height 17
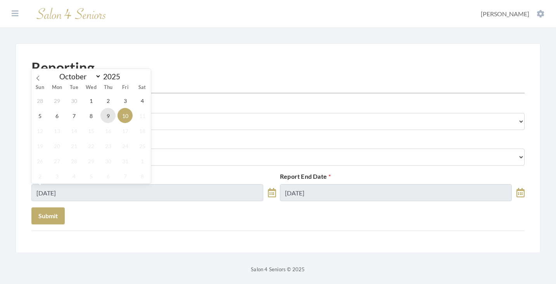
click at [105, 114] on span "9" at bounding box center [107, 115] width 15 height 15
type input "[DATE]"
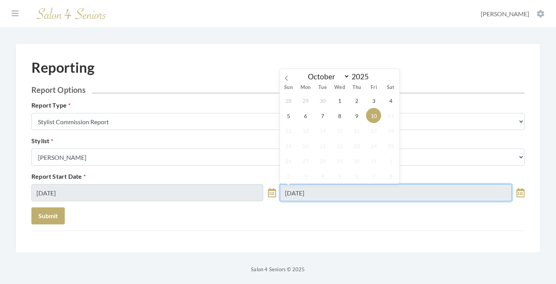
click at [299, 190] on input "10/10/2025" at bounding box center [396, 192] width 232 height 17
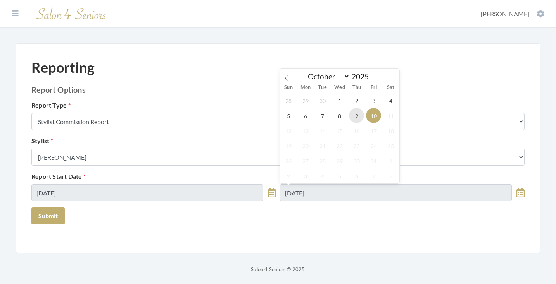
click at [359, 115] on span "9" at bounding box center [356, 115] width 15 height 15
type input "[DATE]"
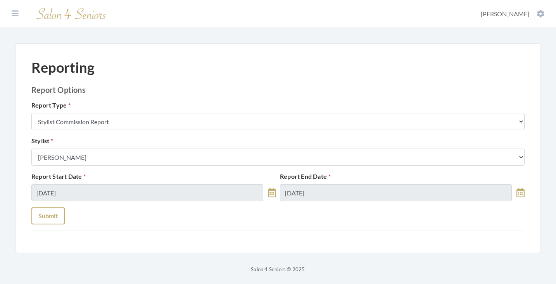
click at [43, 217] on button "Submit" at bounding box center [47, 216] width 33 height 17
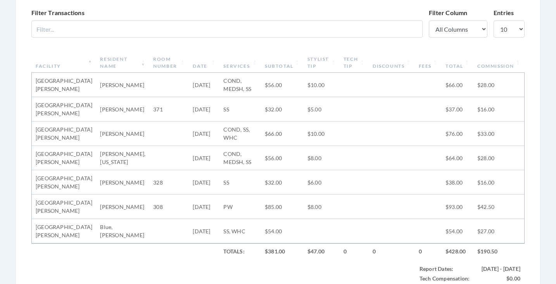
scroll to position [346, 0]
